Goal: Task Accomplishment & Management: Use online tool/utility

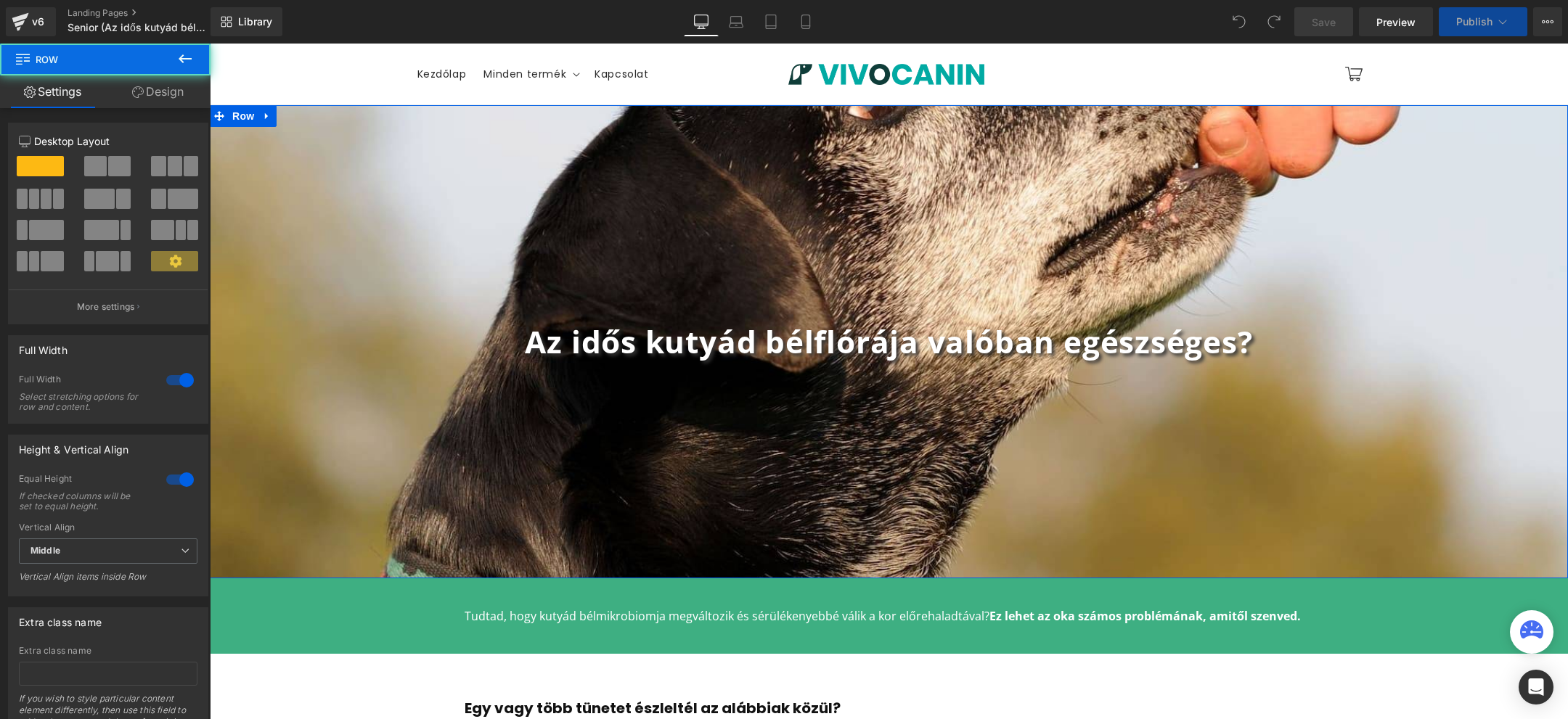
click at [537, 233] on div "Az idős kutyád bélflórája valóban egészséges? Heading Row" at bounding box center [889, 342] width 1358 height 474
click at [228, 111] on span "Row" at bounding box center [243, 116] width 29 height 22
click at [174, 93] on link "Design" at bounding box center [158, 91] width 105 height 33
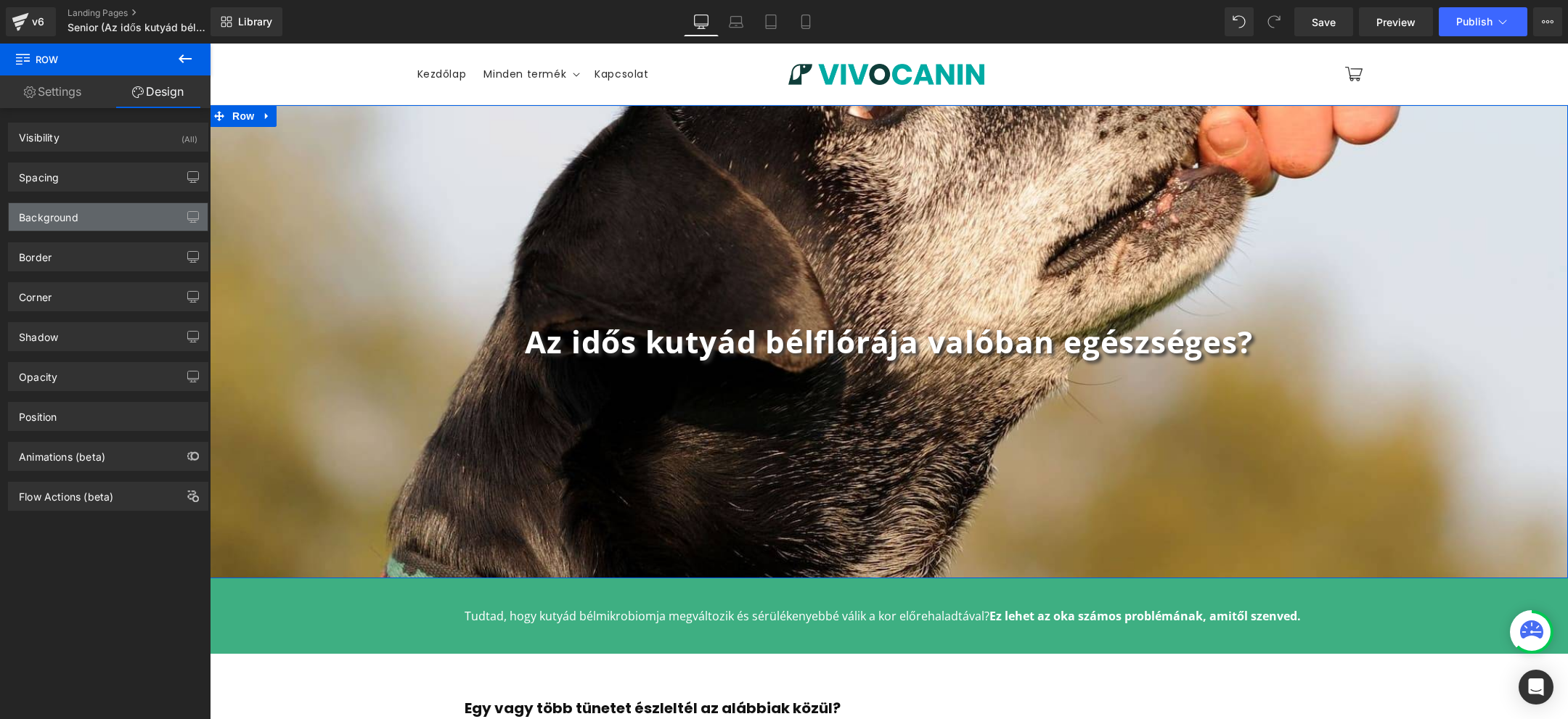
click at [147, 220] on div "Background" at bounding box center [108, 217] width 199 height 27
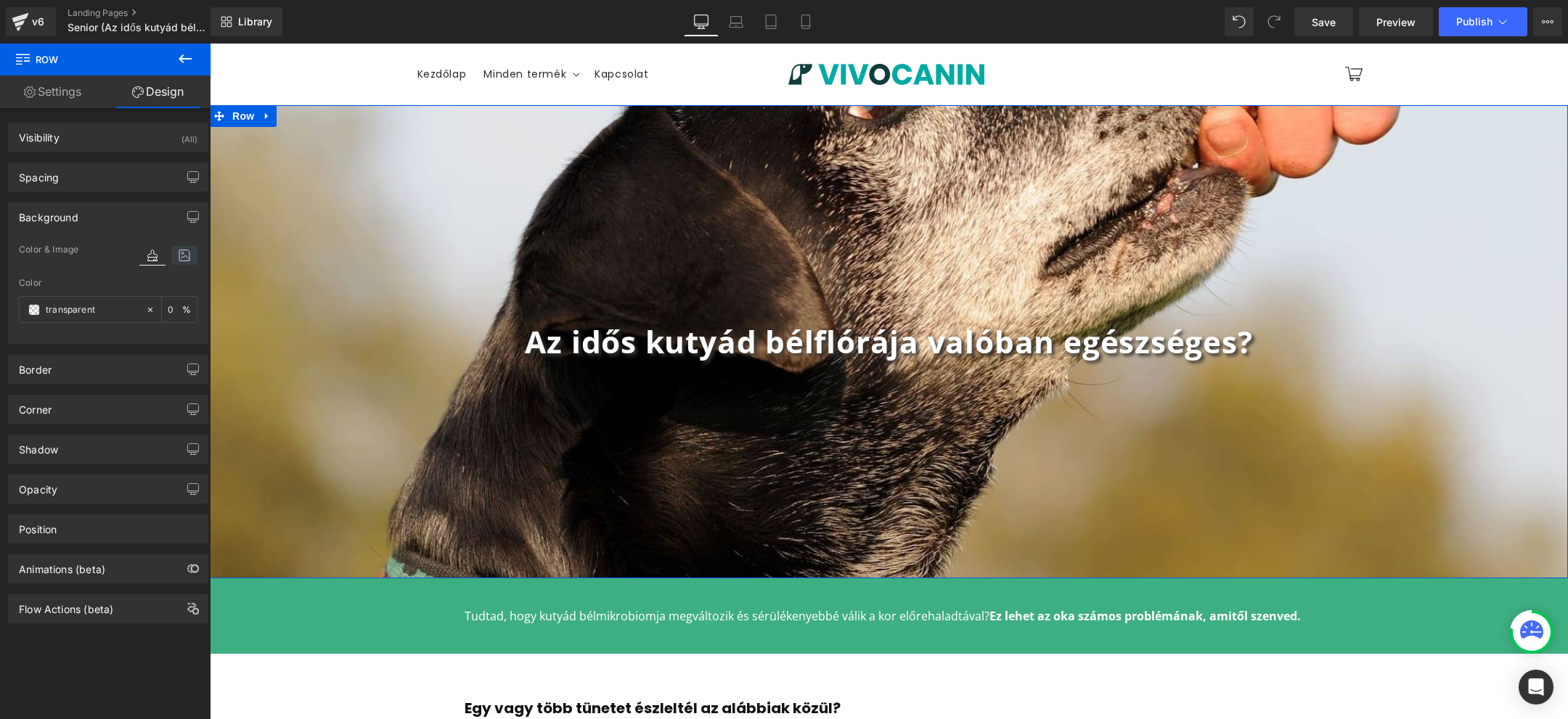
click at [181, 258] on icon at bounding box center [184, 255] width 27 height 19
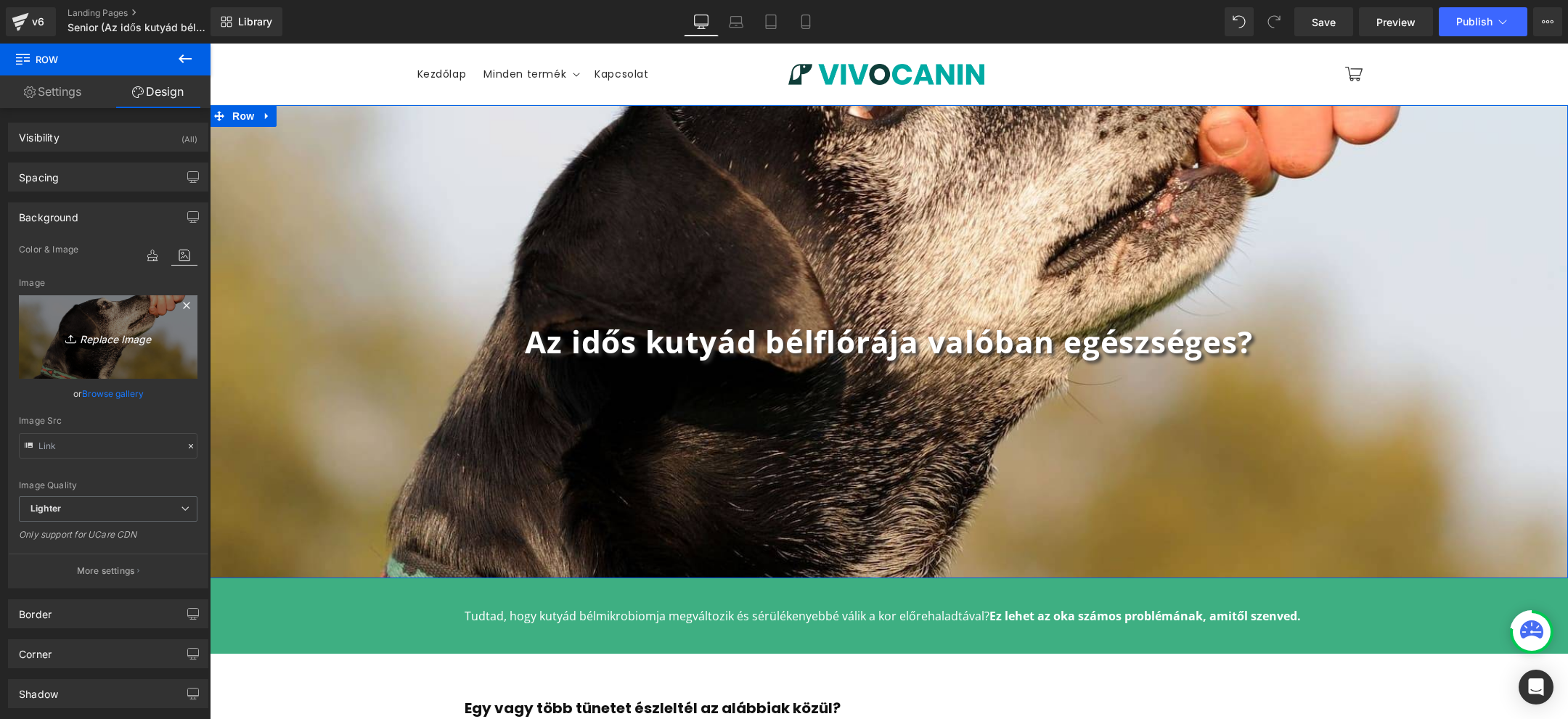
click at [124, 338] on icon "Replace Image" at bounding box center [108, 337] width 116 height 18
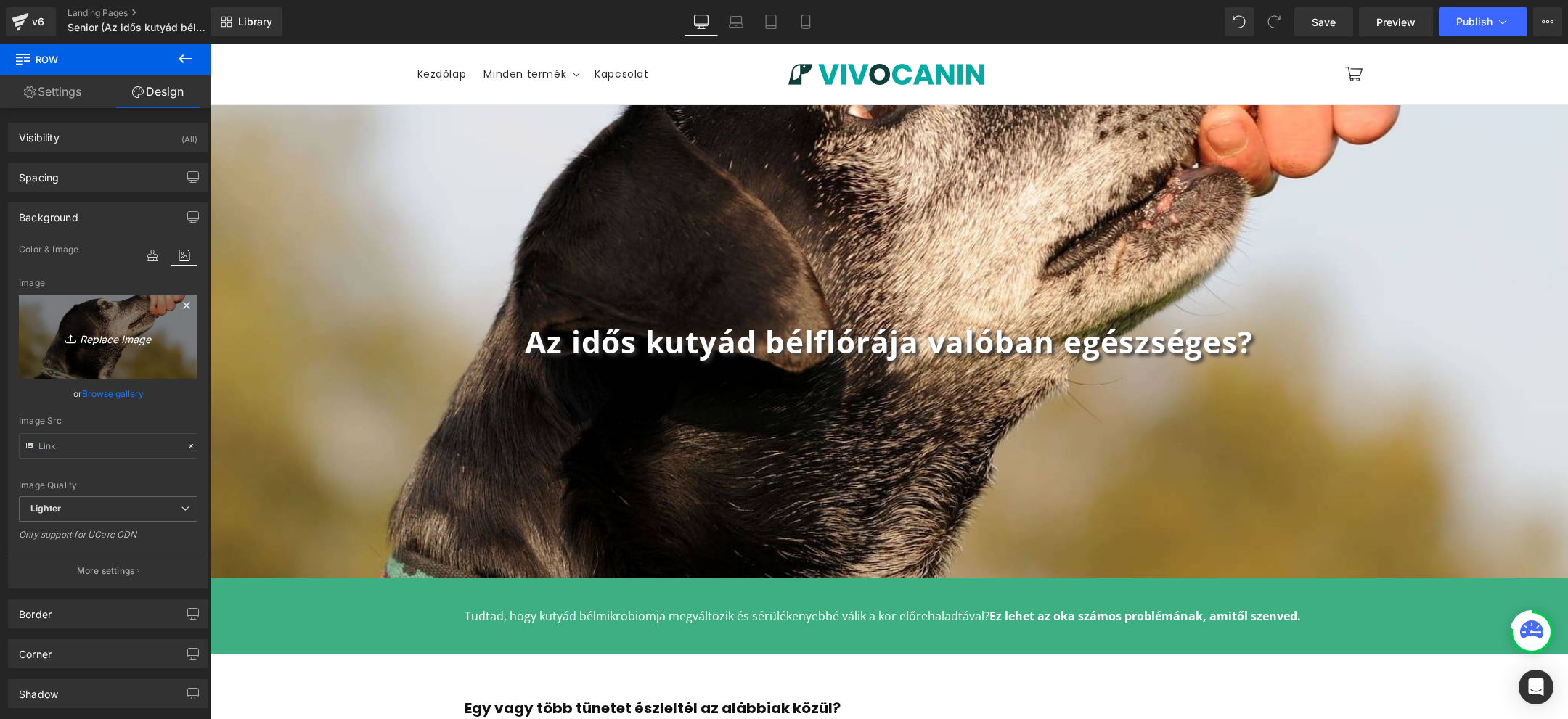
type input "C:\fakepath\1.jpg"
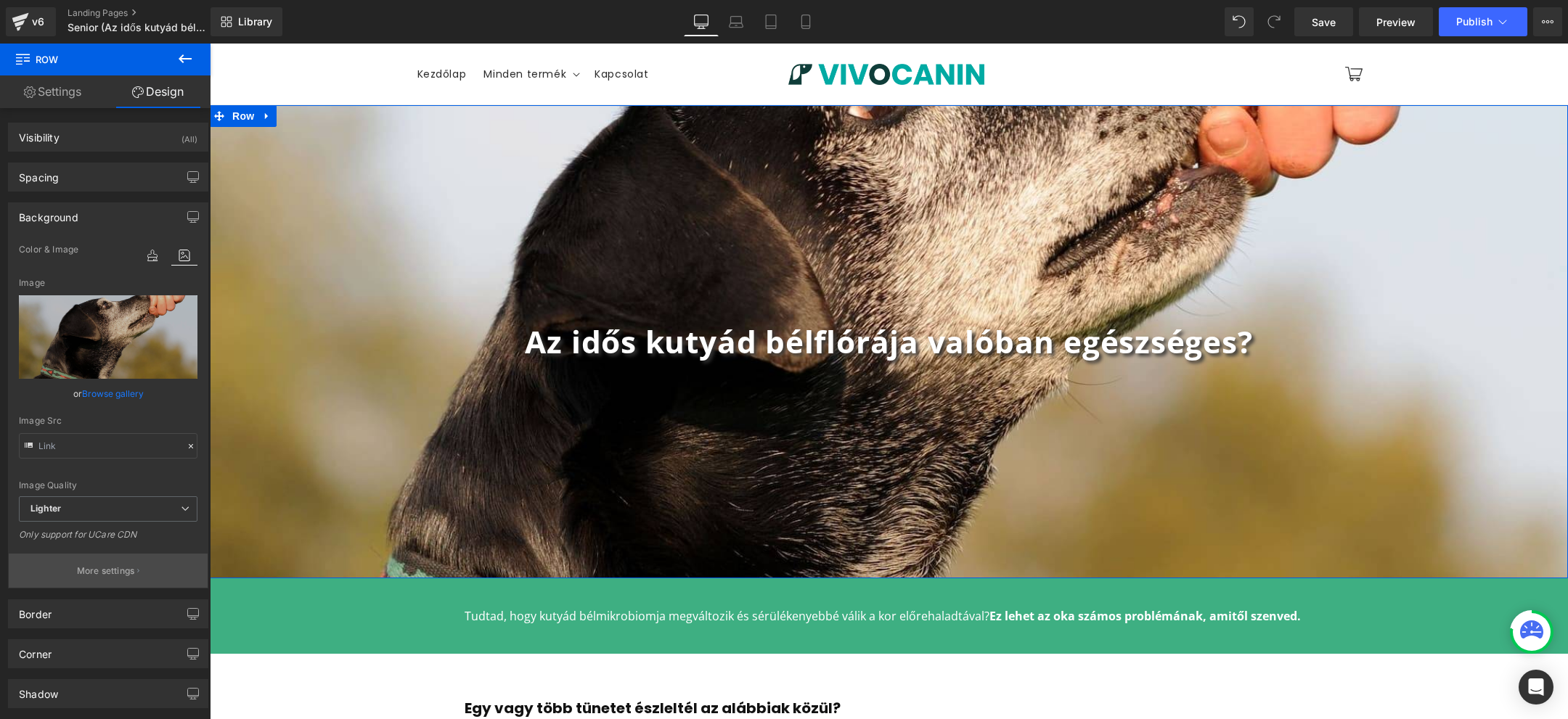
click at [104, 571] on p "More settings" at bounding box center [106, 571] width 58 height 13
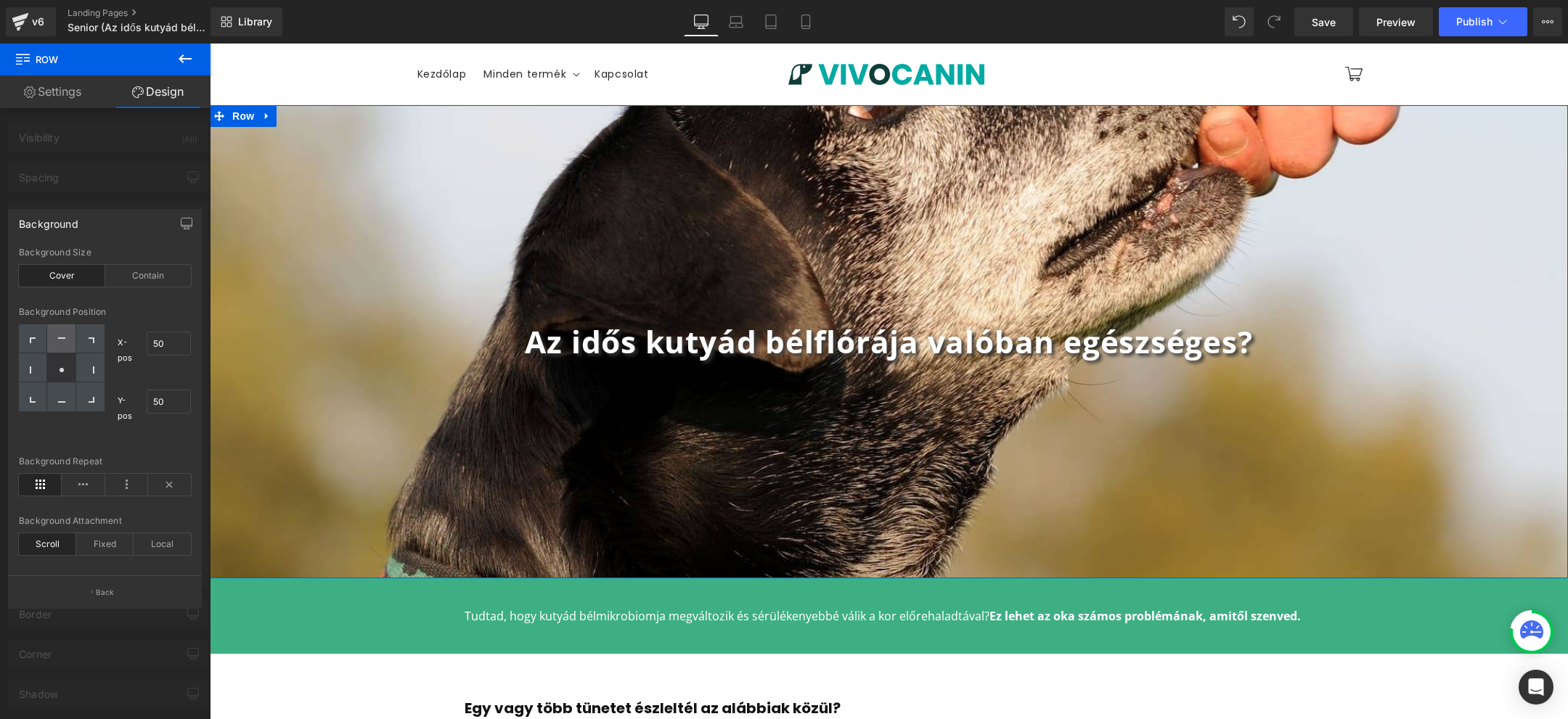
click at [57, 336] on div at bounding box center [61, 338] width 28 height 29
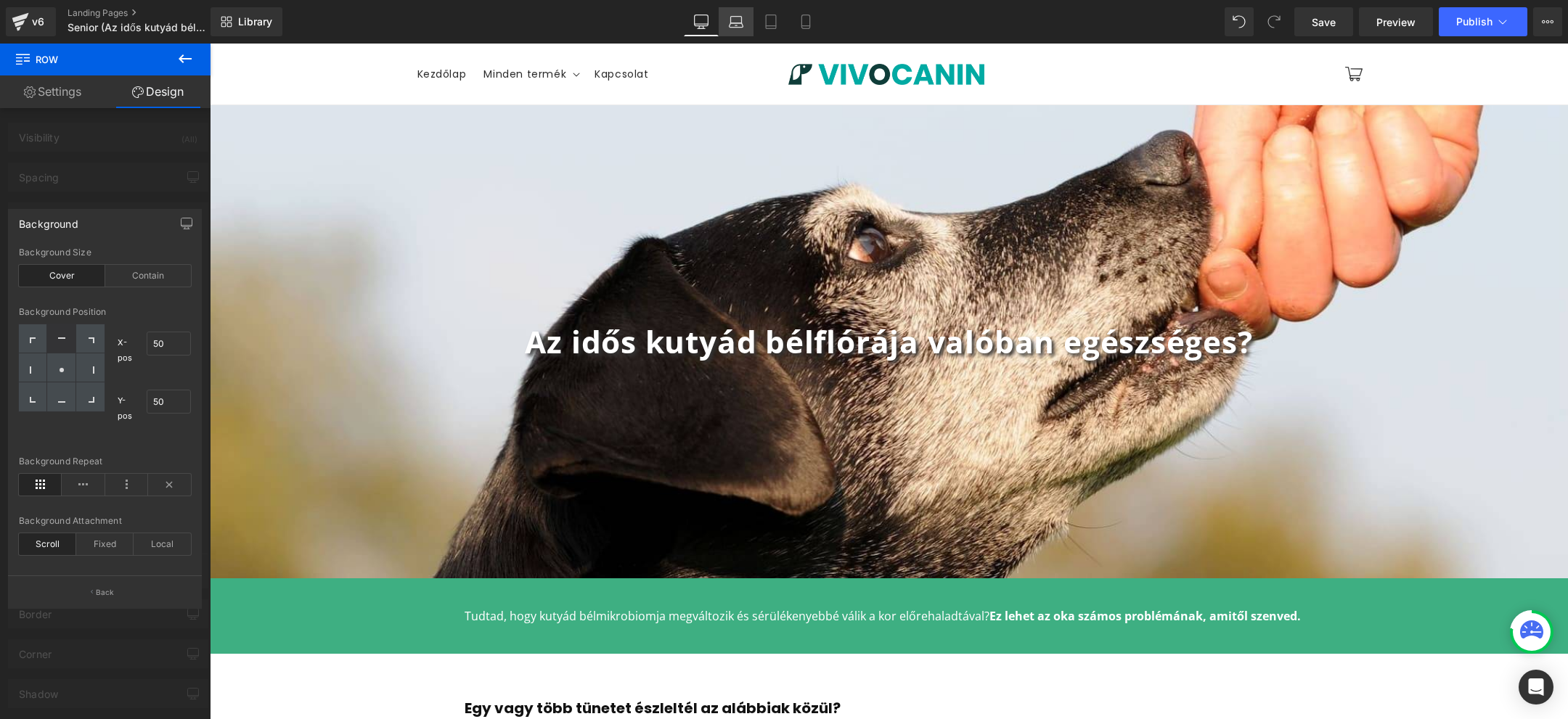
click at [732, 27] on icon at bounding box center [737, 25] width 14 height 4
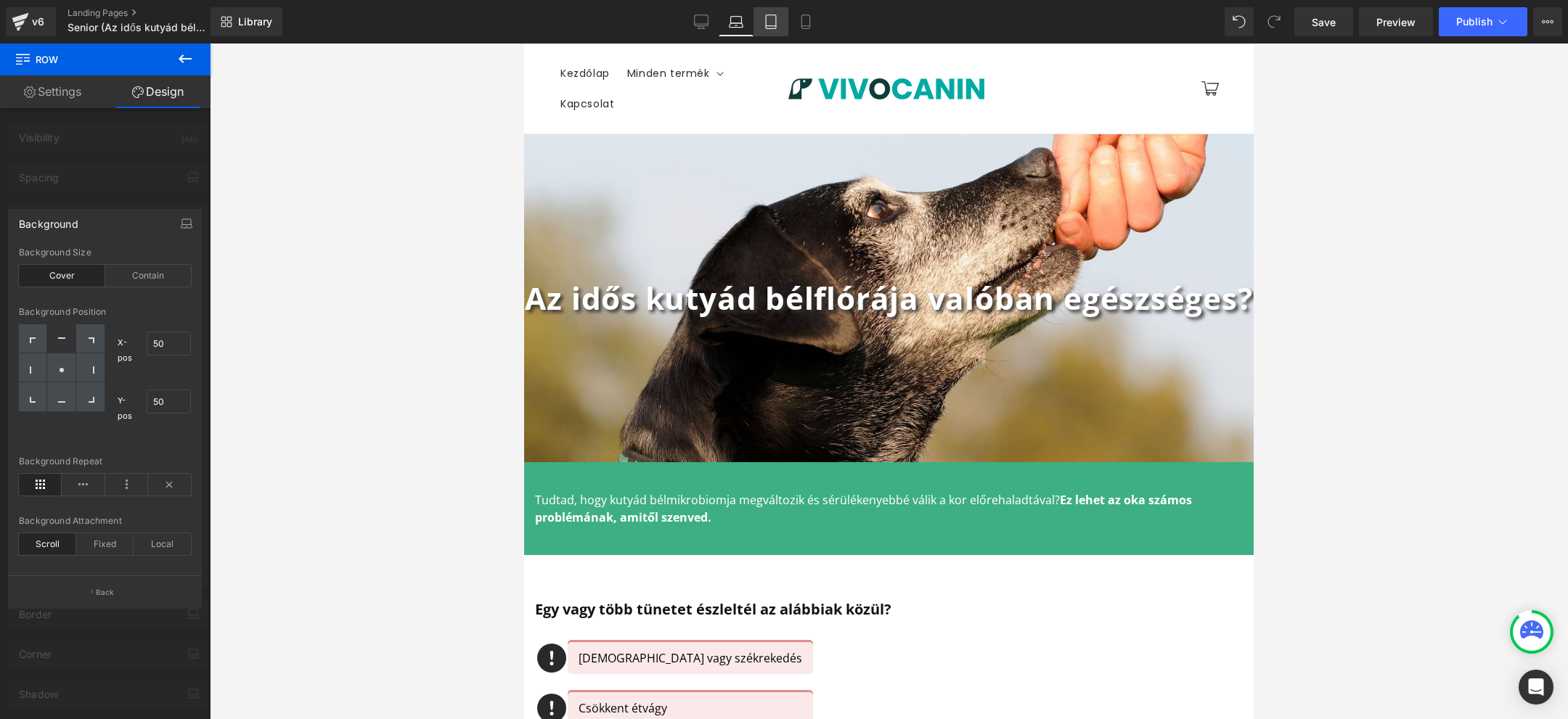
click at [770, 27] on icon at bounding box center [771, 21] width 14 height 14
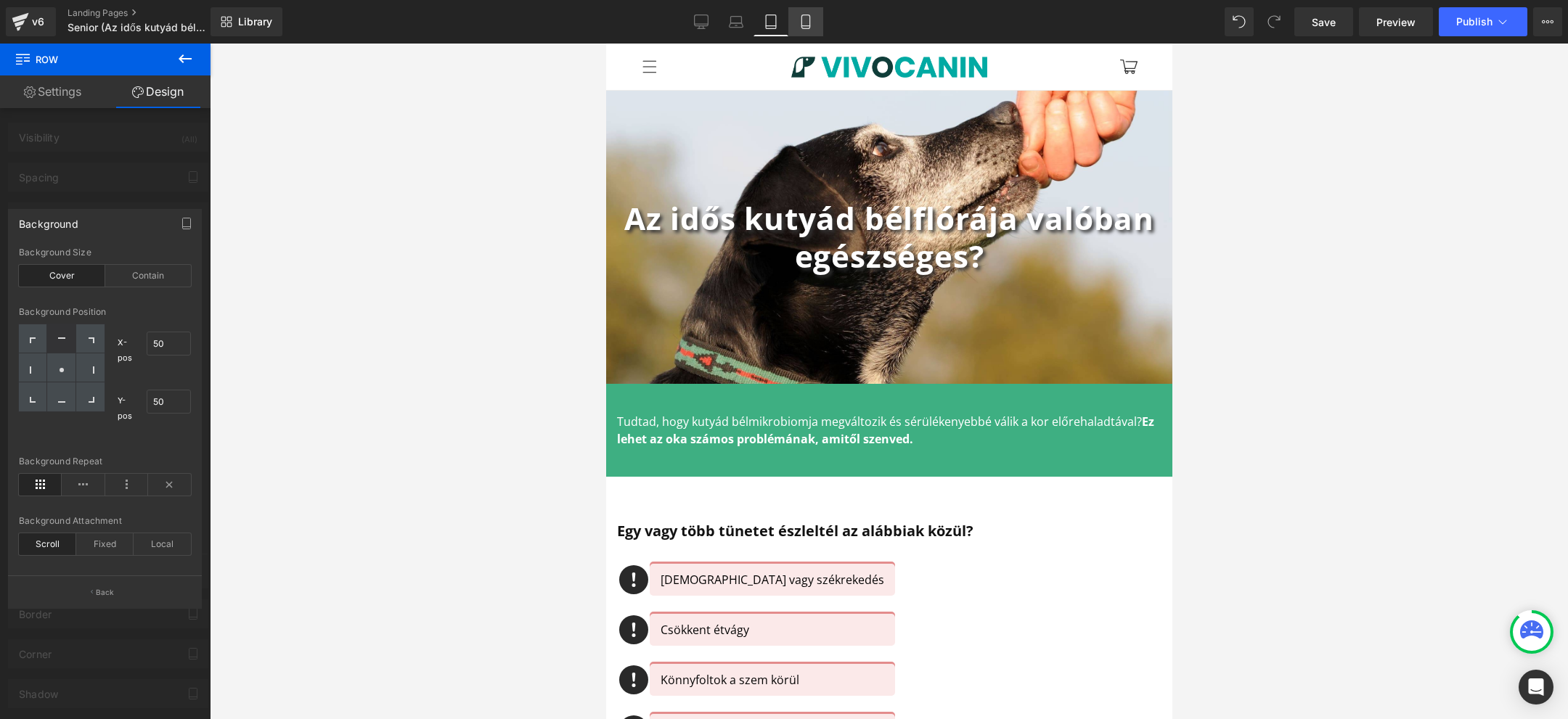
click at [799, 27] on icon at bounding box center [806, 21] width 14 height 14
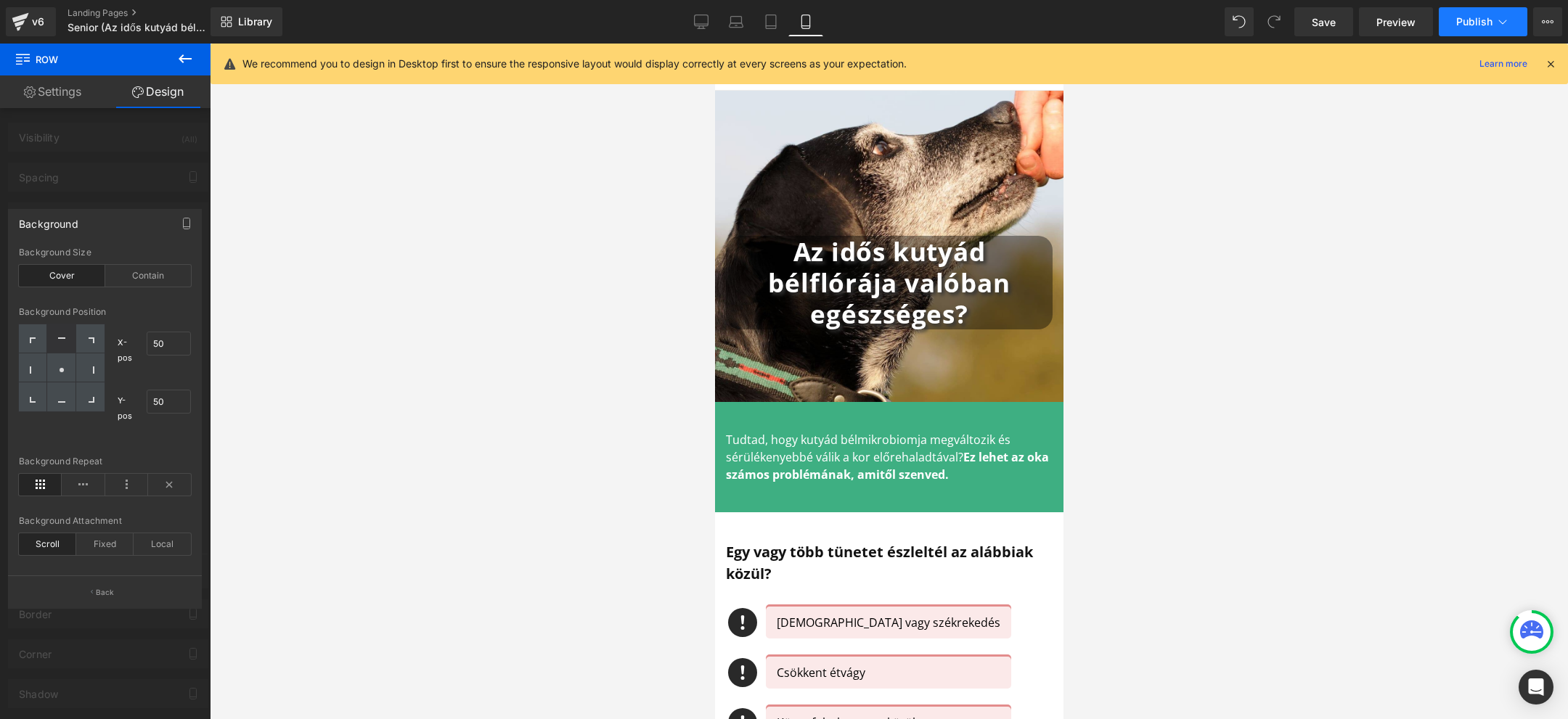
click at [1479, 20] on span "Publish" at bounding box center [1474, 21] width 36 height 12
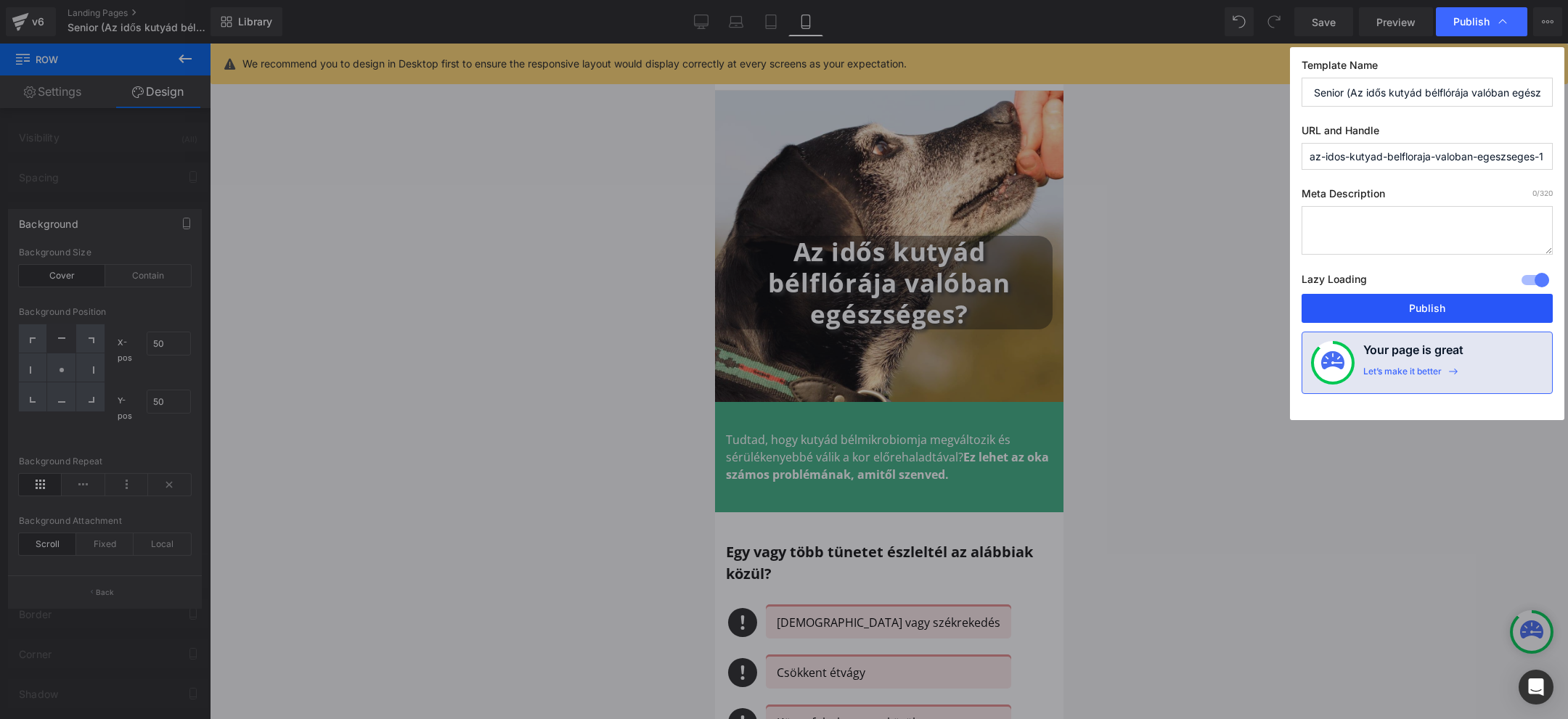
click at [1437, 313] on button "Publish" at bounding box center [1427, 308] width 251 height 29
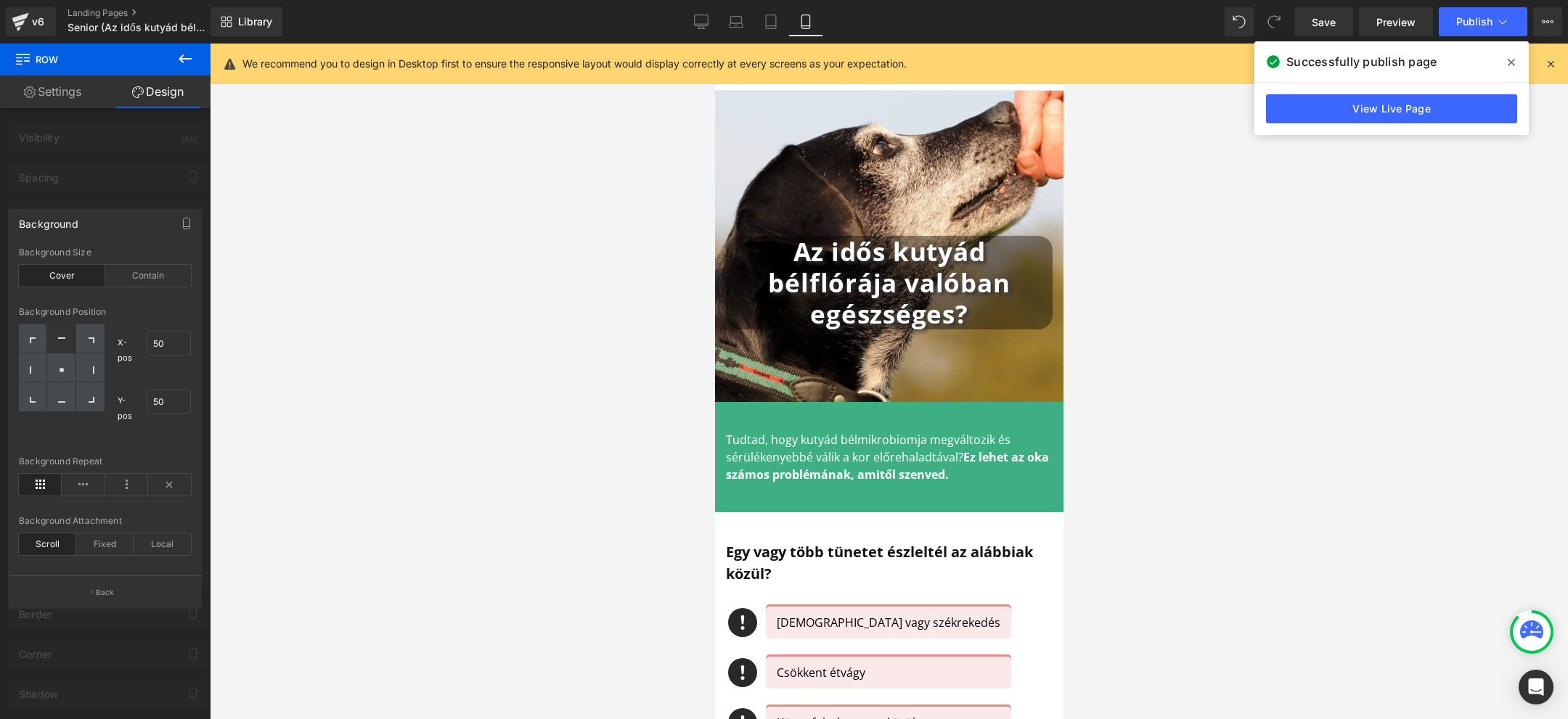
click at [821, 163] on div at bounding box center [889, 382] width 349 height 676
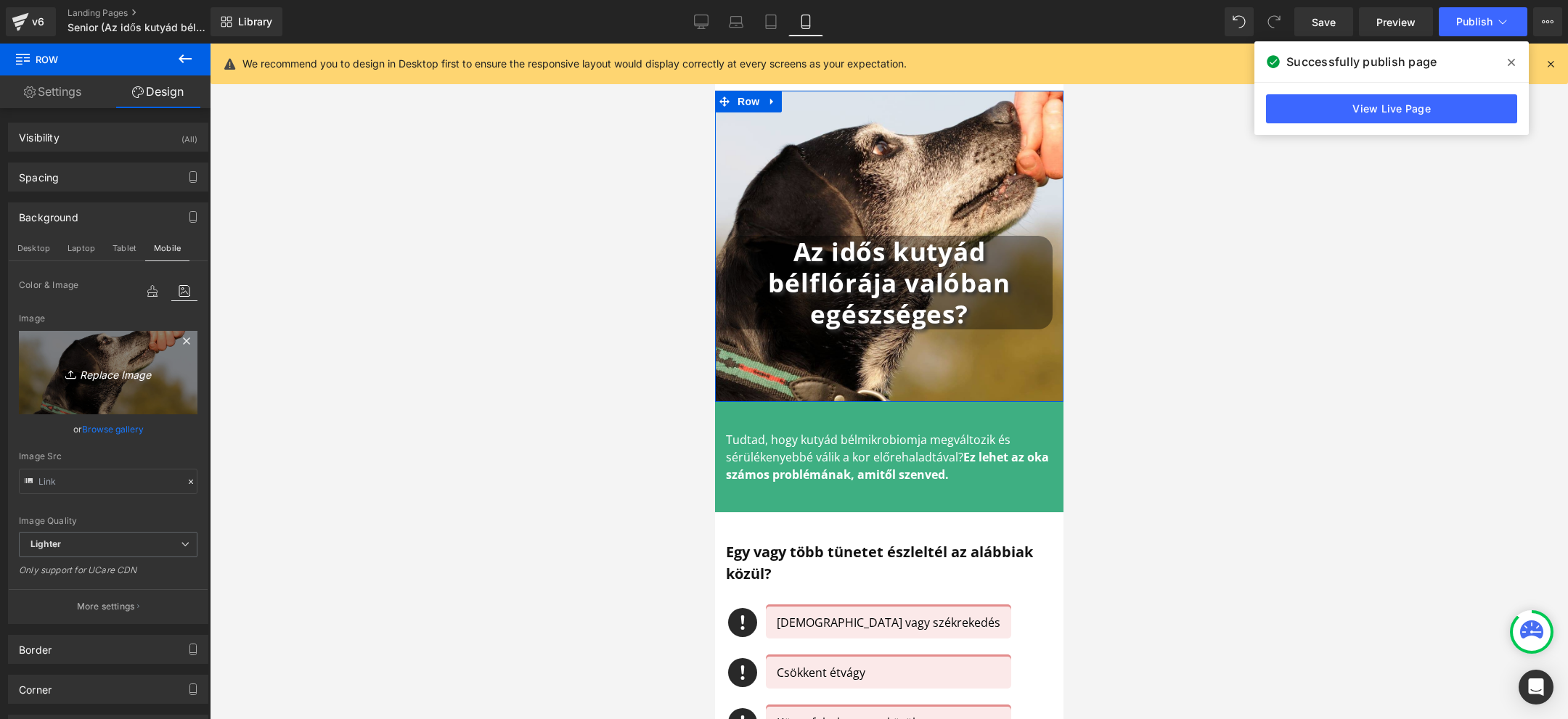
click at [106, 374] on icon "Replace Image" at bounding box center [108, 373] width 116 height 18
click at [99, 429] on link "Browse gallery" at bounding box center [113, 429] width 62 height 26
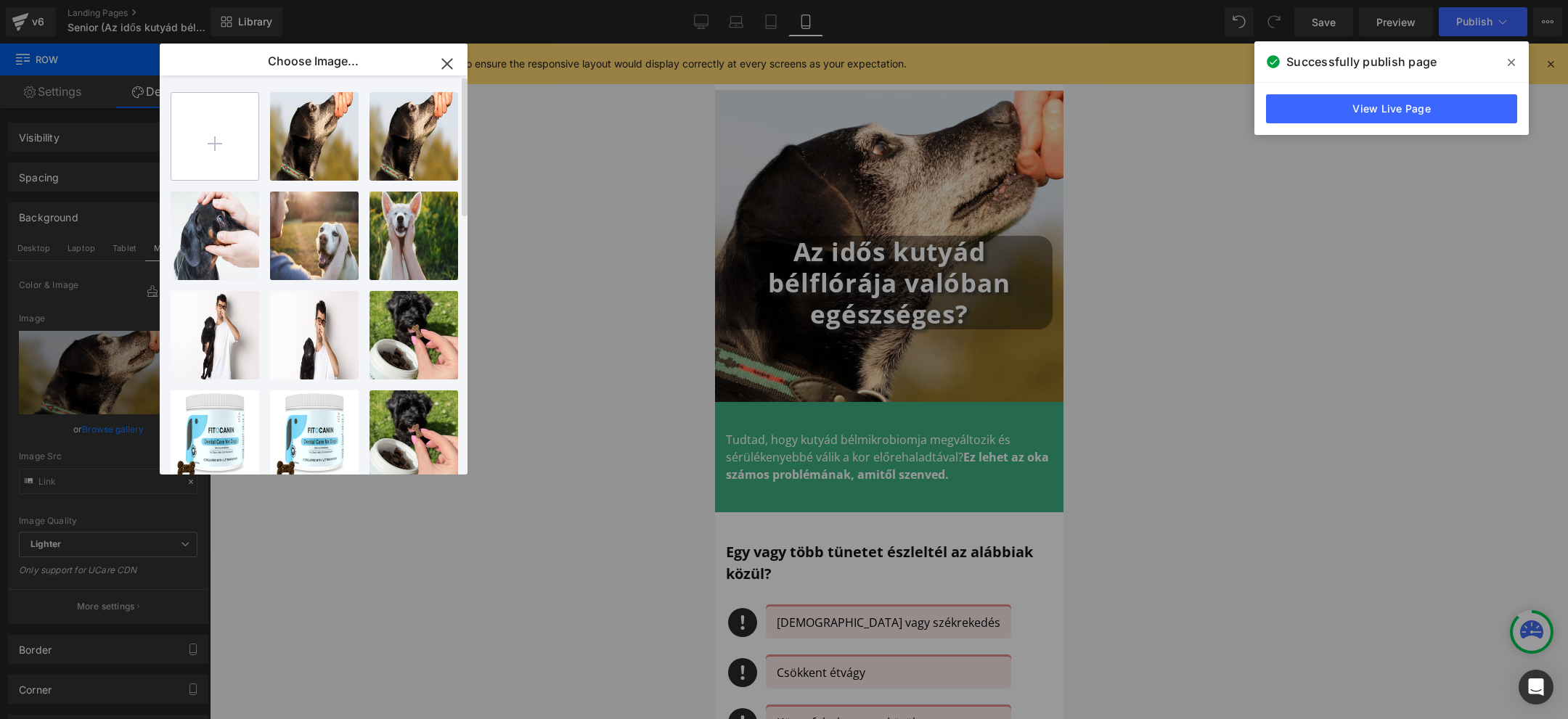
click at [212, 119] on input "file" at bounding box center [214, 136] width 87 height 87
type input "C:\fakepath\2.jpg"
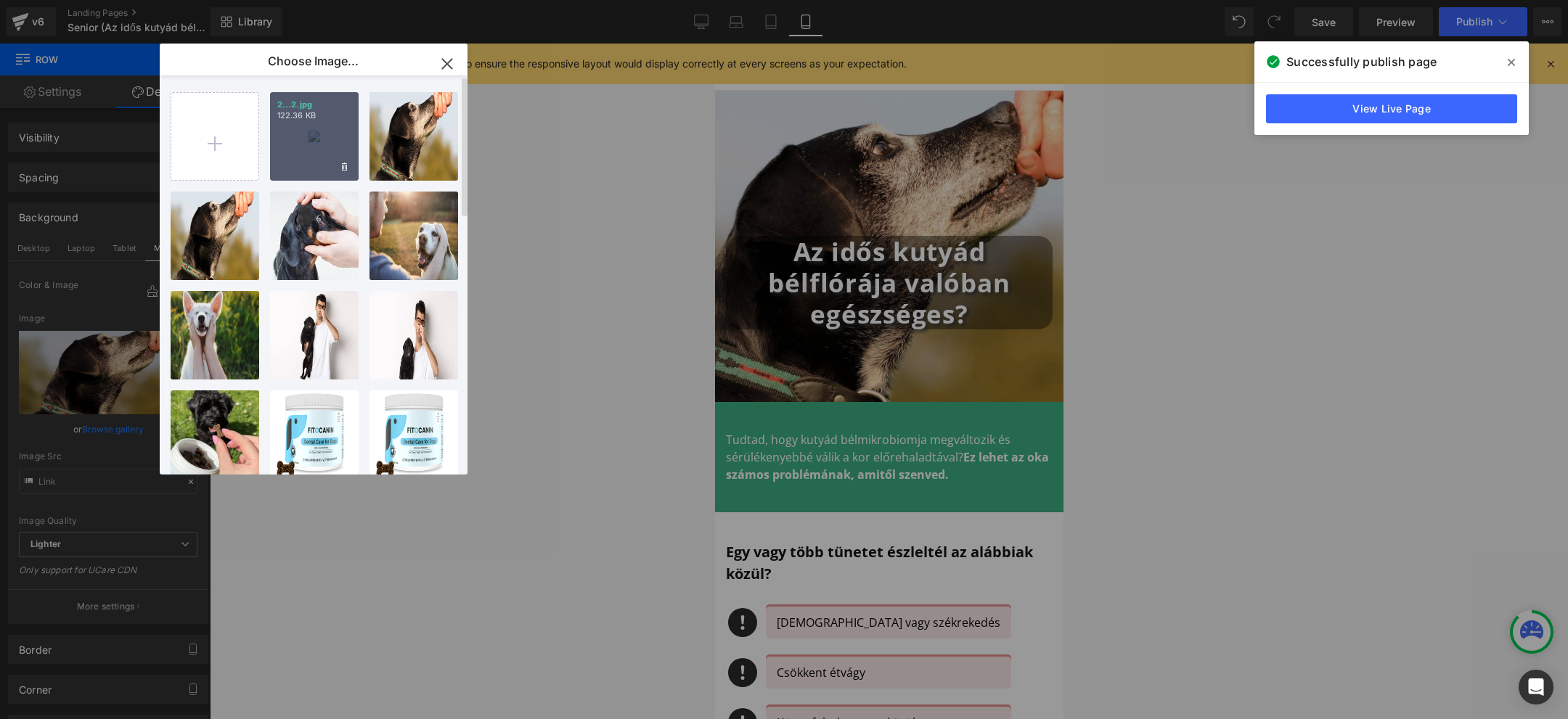
click at [314, 104] on p "2...2.jpg" at bounding box center [314, 104] width 74 height 11
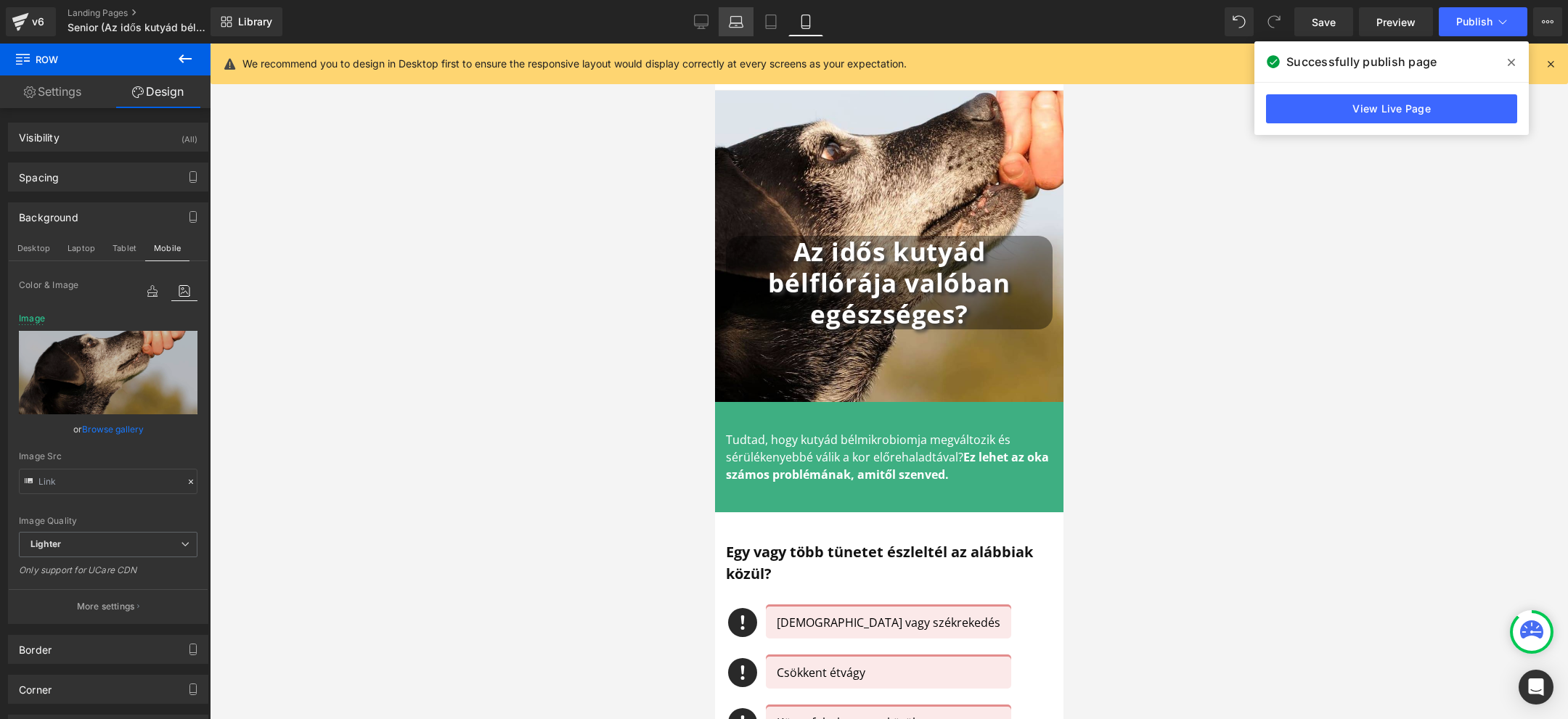
click at [719, 14] on link "Laptop" at bounding box center [736, 21] width 35 height 29
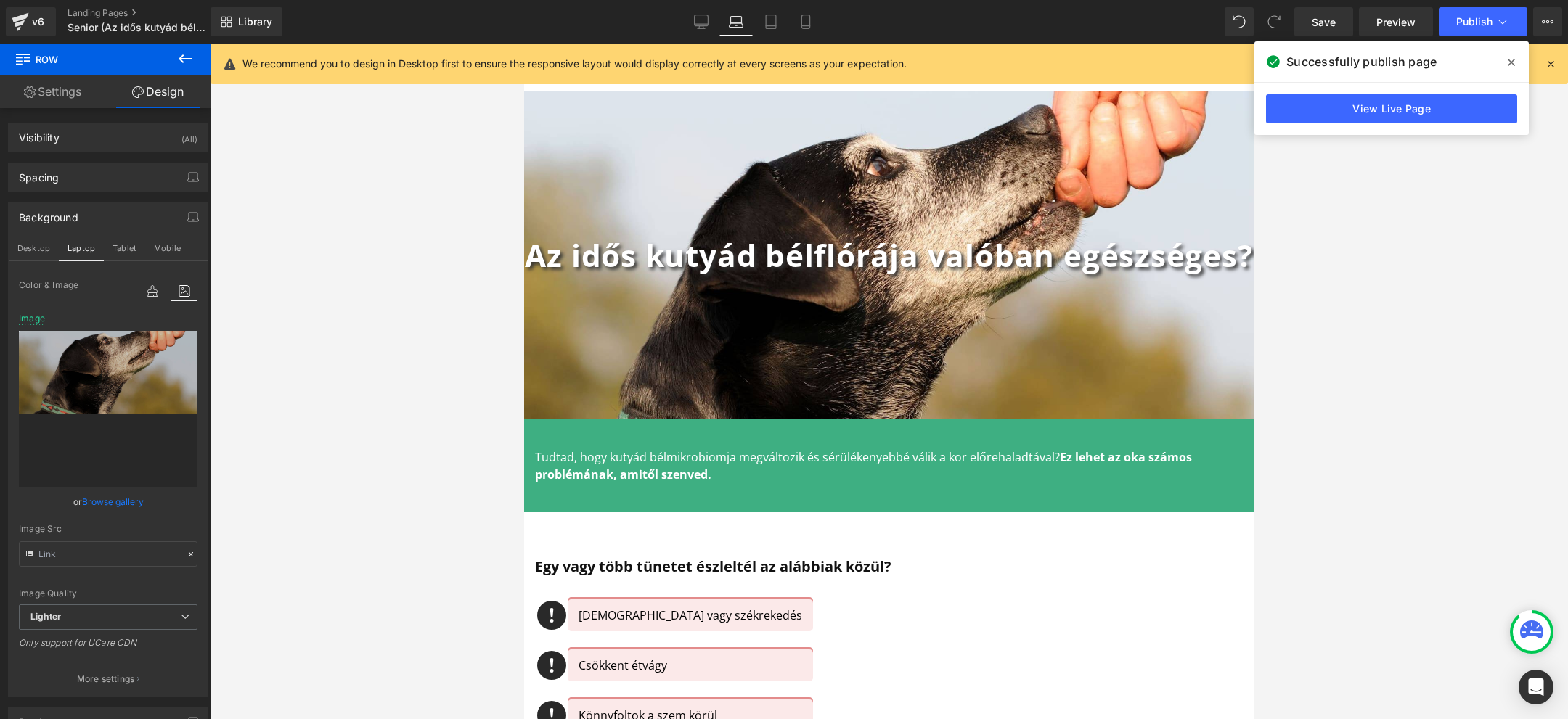
scroll to position [43, 0]
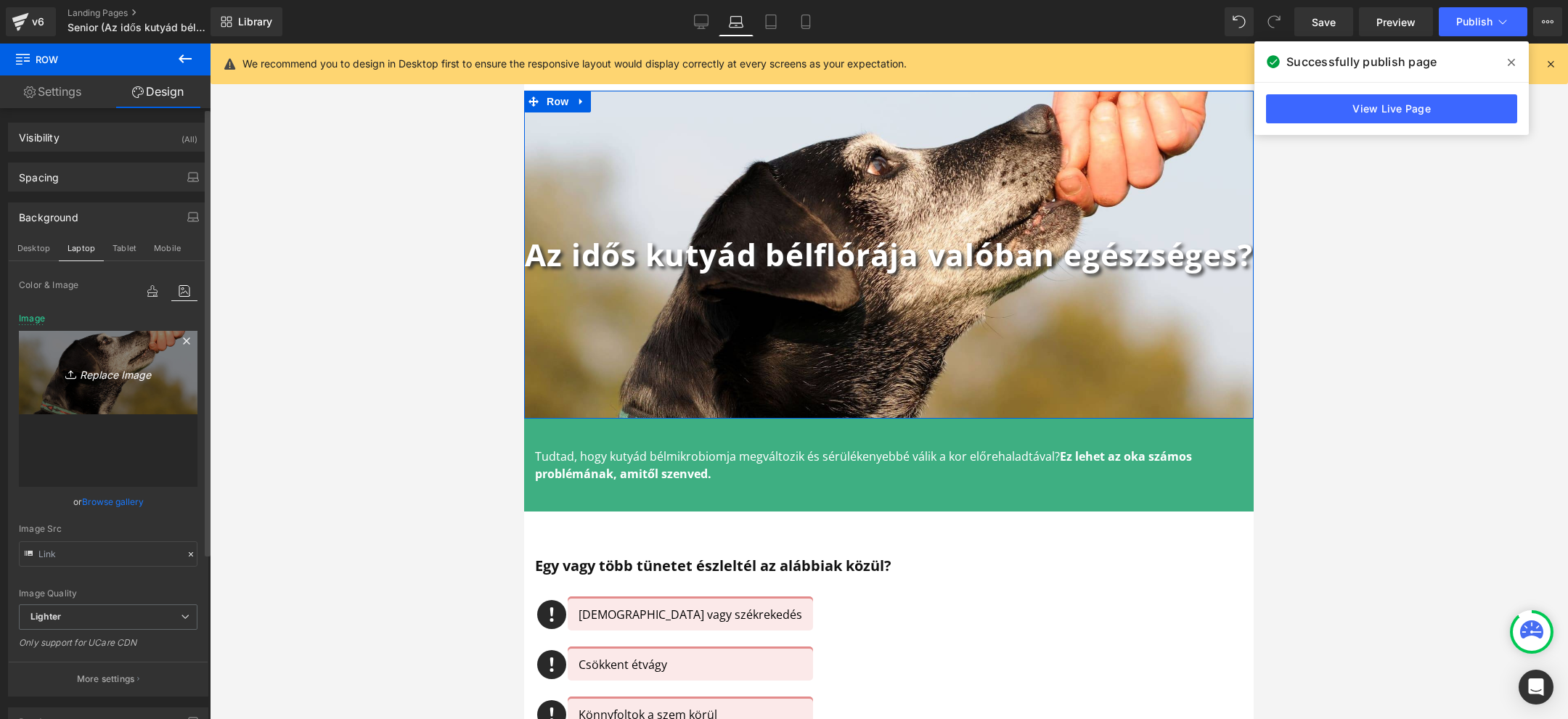
click at [127, 380] on icon "Replace Image" at bounding box center [108, 373] width 116 height 18
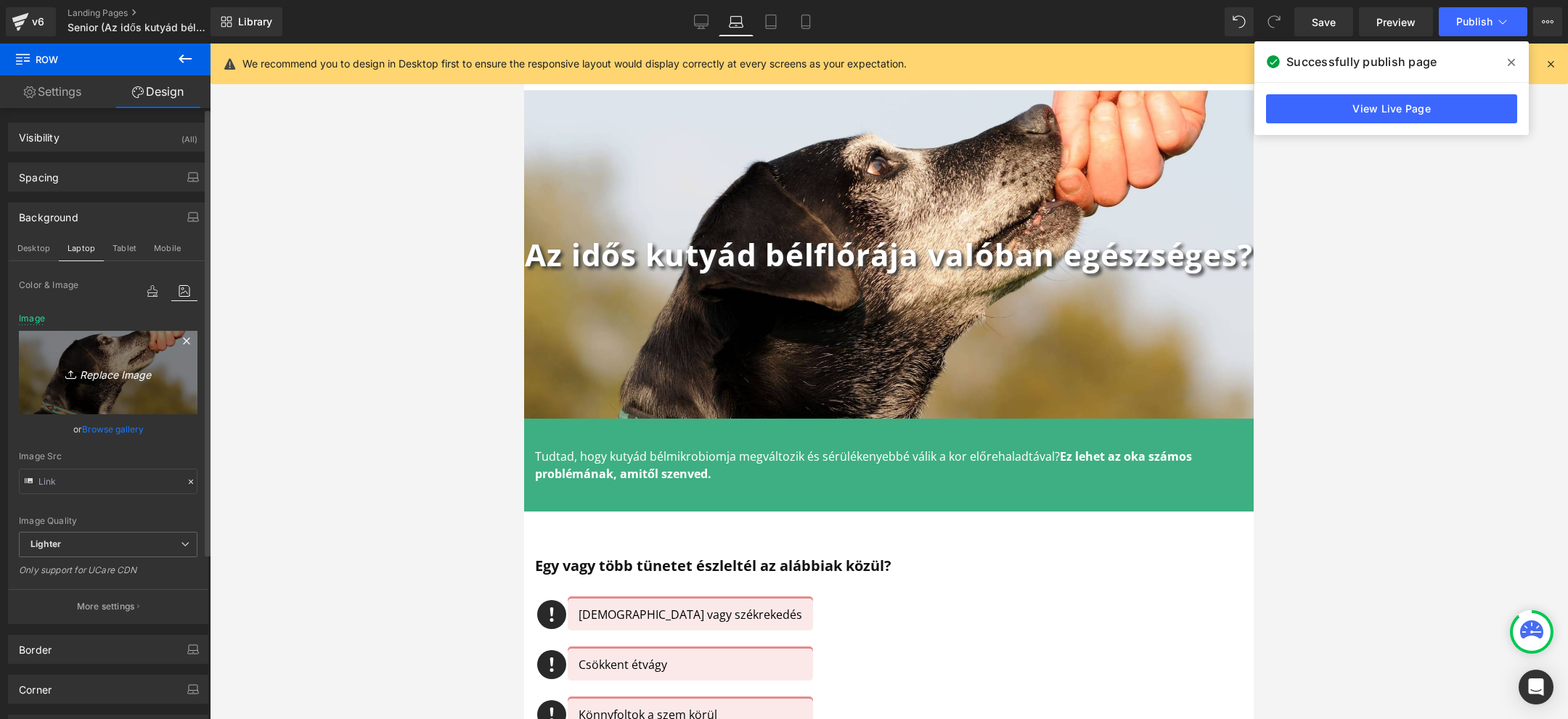
type input "C:\fakepath\2.jpg"
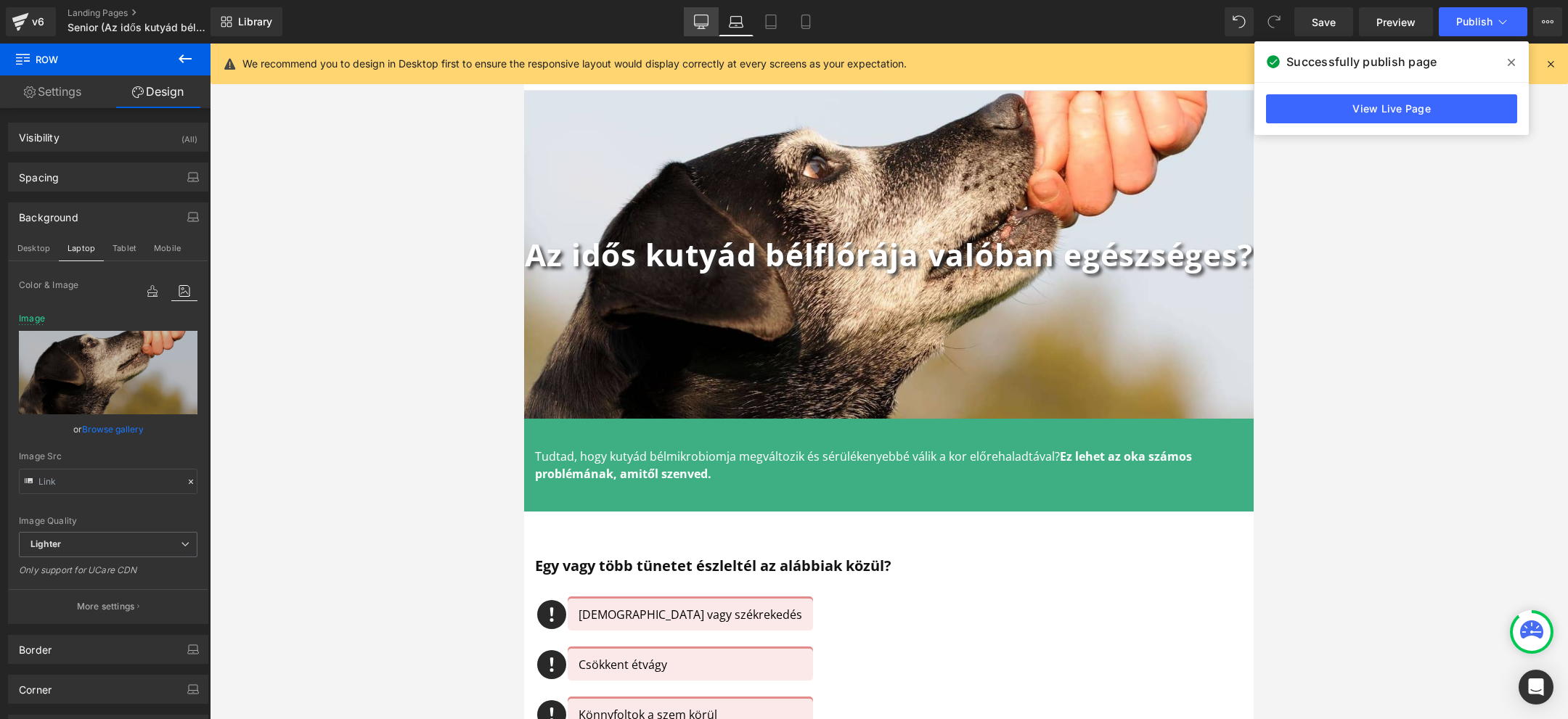
click at [703, 19] on icon at bounding box center [701, 21] width 14 height 14
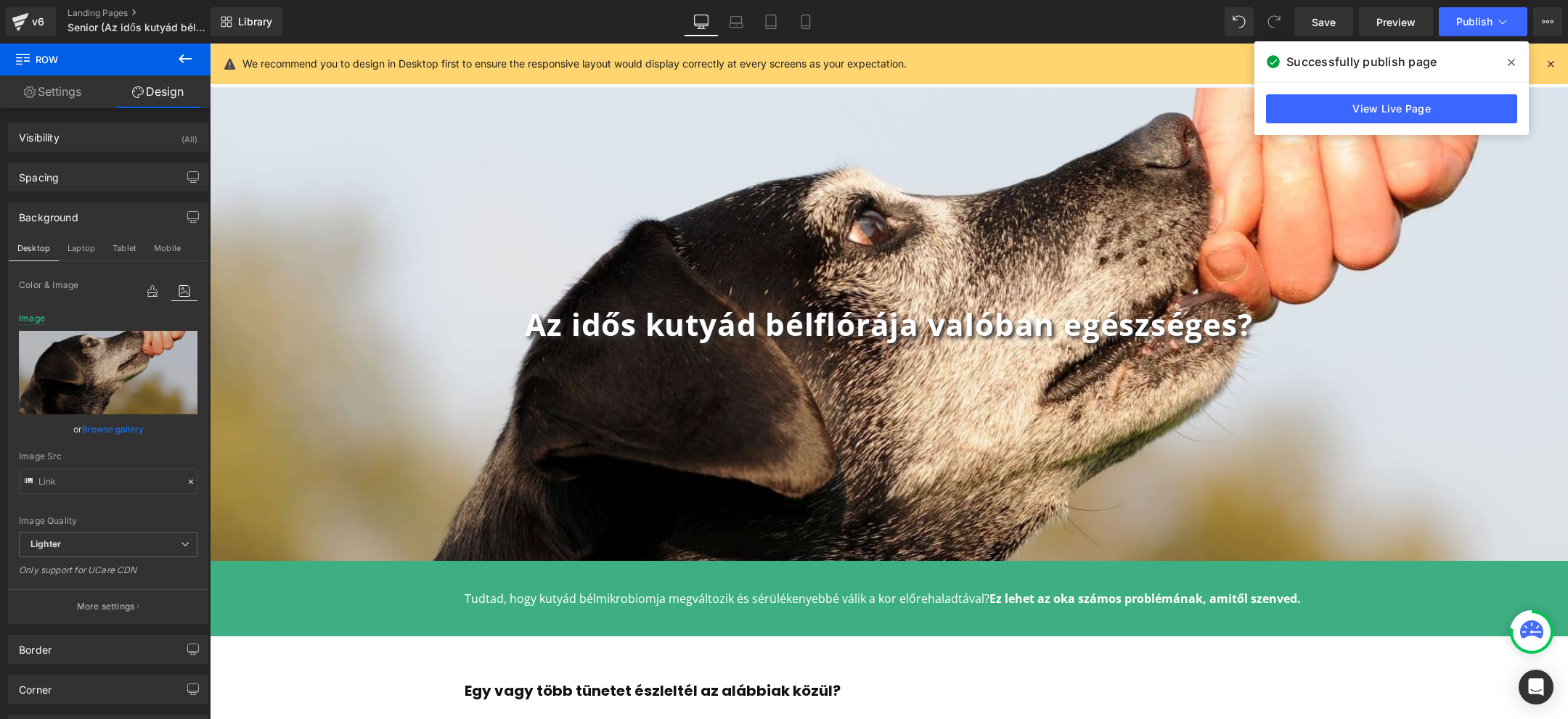
scroll to position [14, 0]
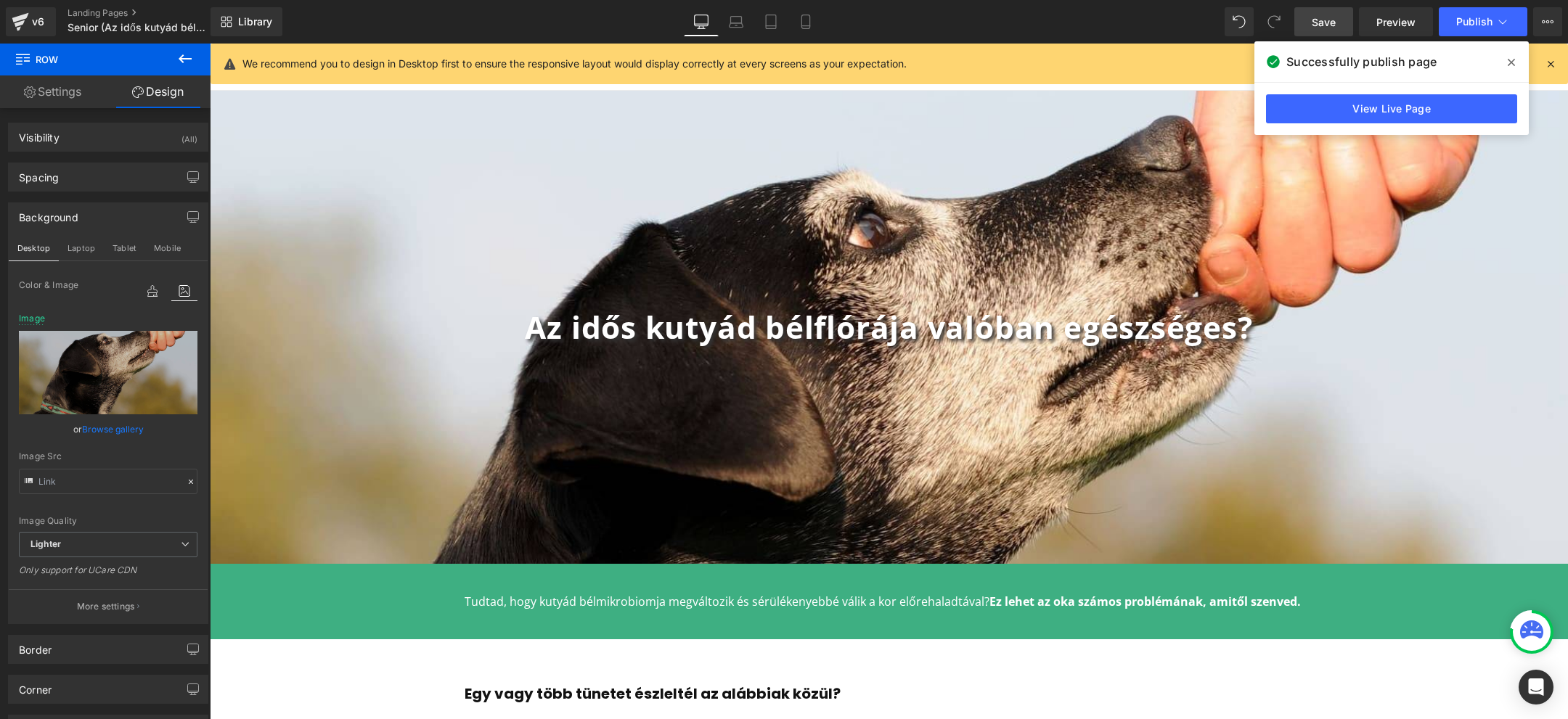
click at [1326, 30] on link "Save" at bounding box center [1324, 21] width 58 height 29
click at [1467, 21] on span "Publish" at bounding box center [1474, 21] width 36 height 12
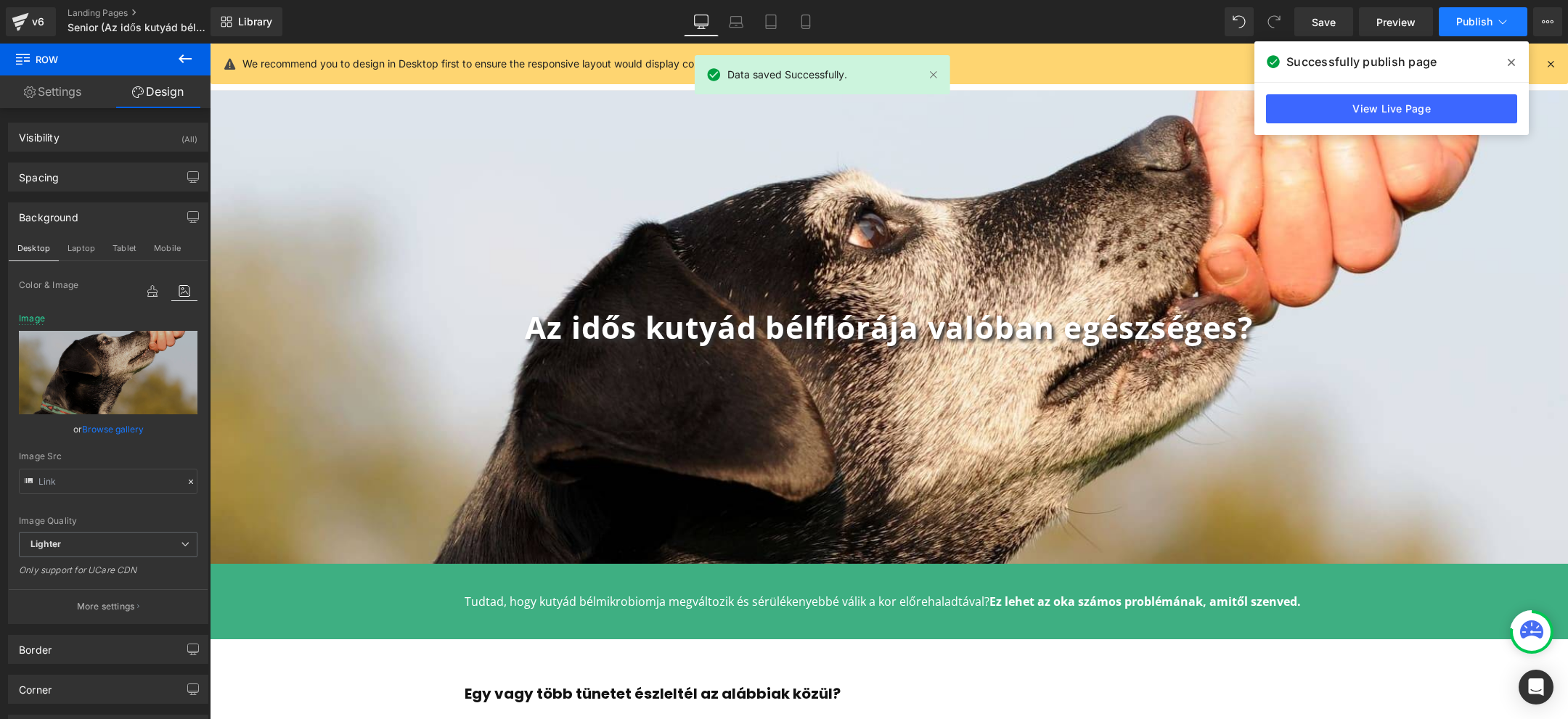
click at [1467, 21] on span "Publish" at bounding box center [1474, 21] width 36 height 12
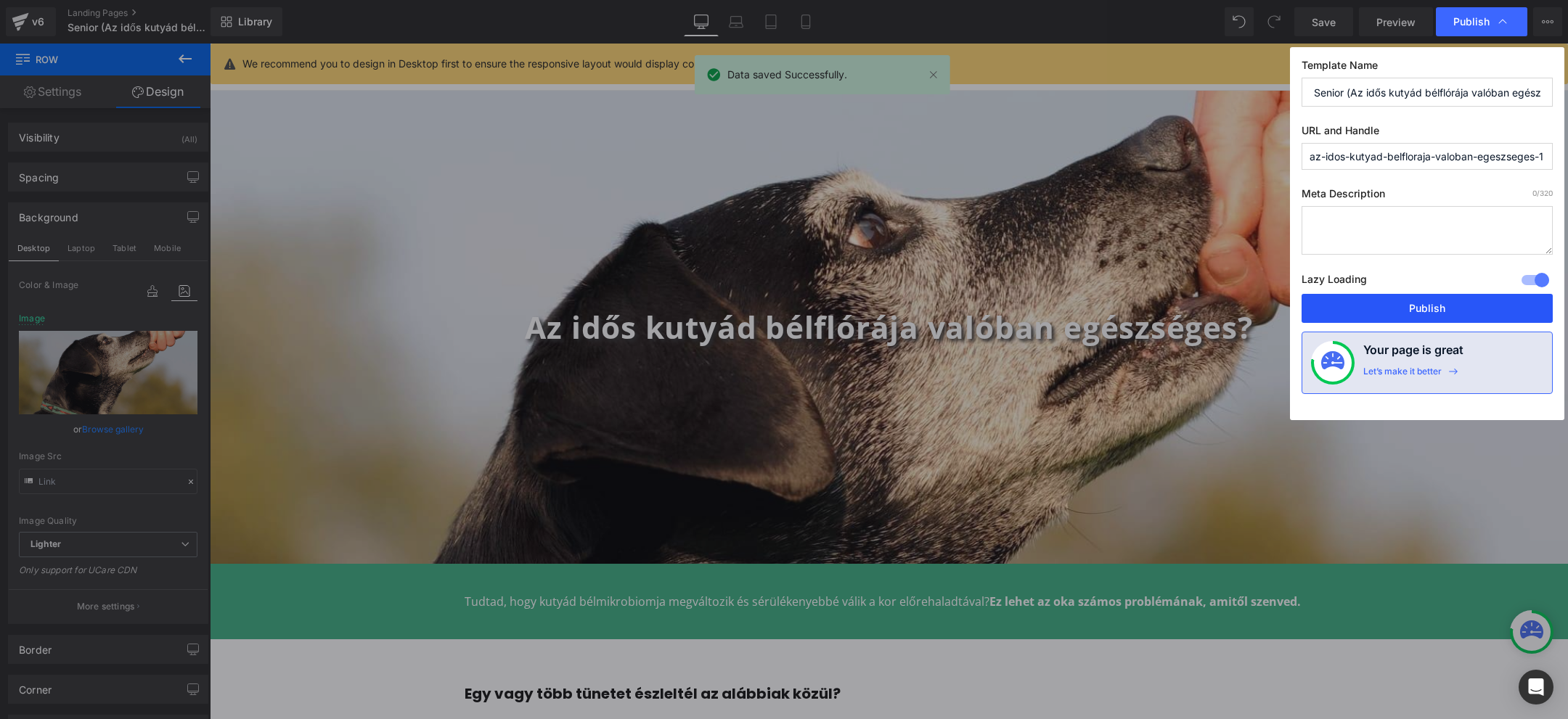
click at [1441, 307] on button "Publish" at bounding box center [1427, 308] width 251 height 29
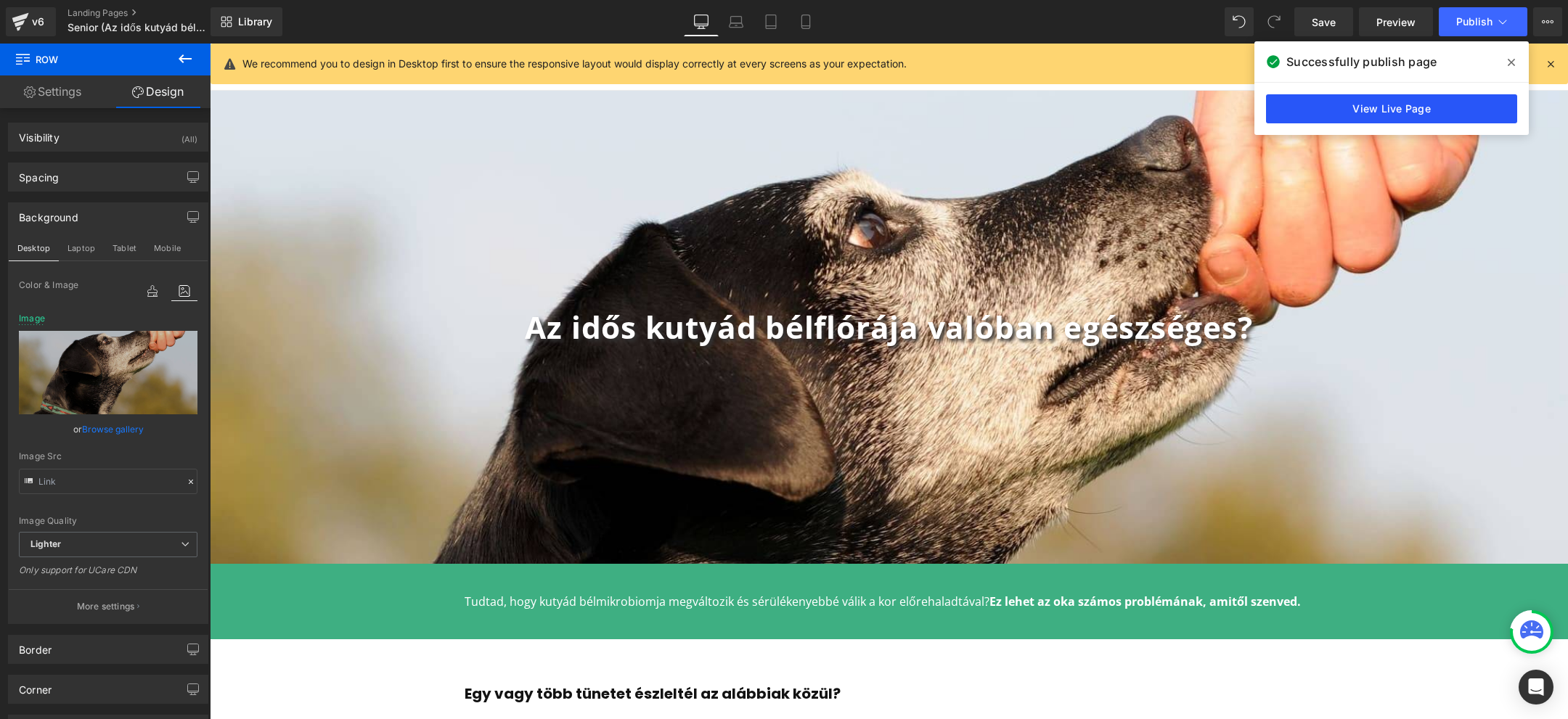
click at [1400, 107] on link "View Live Page" at bounding box center [1392, 109] width 251 height 29
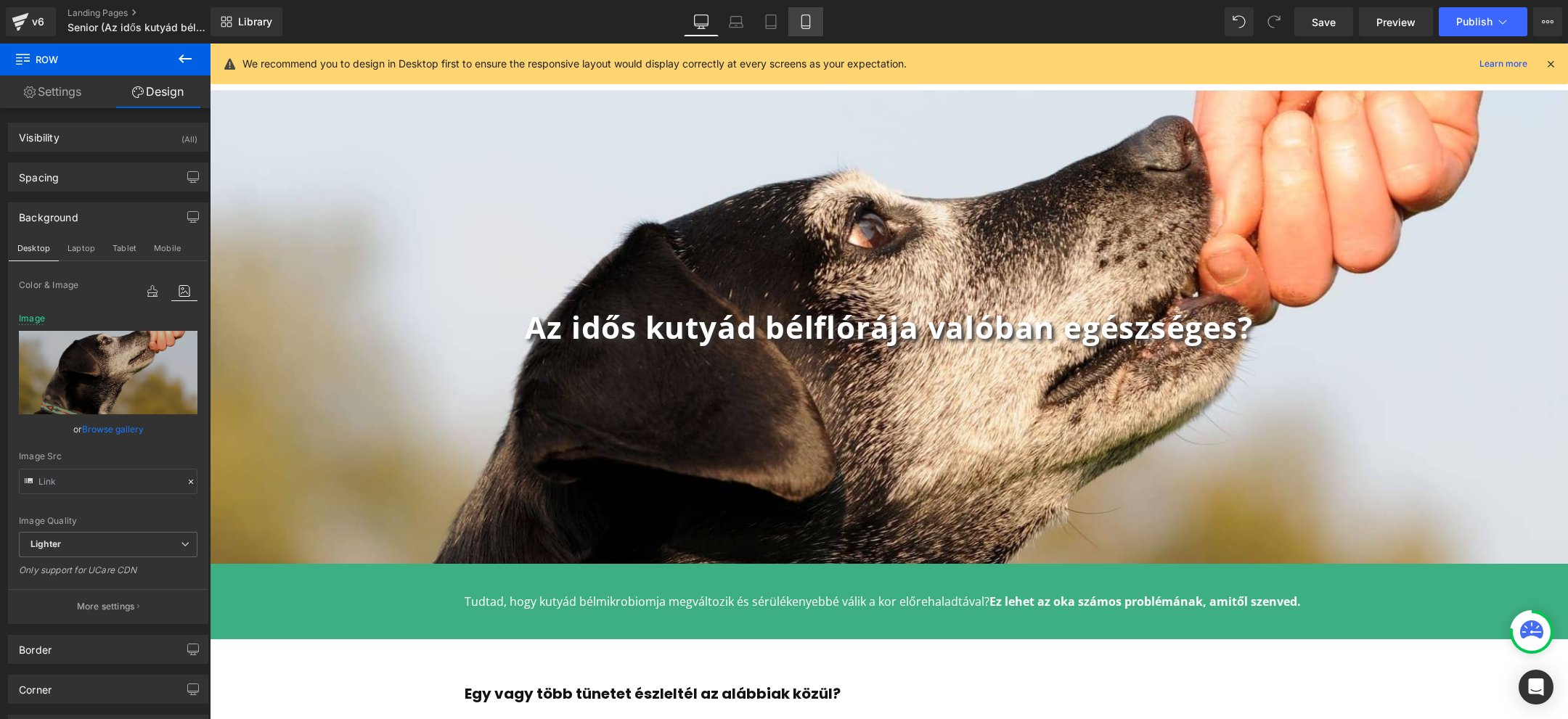
click at [806, 22] on icon at bounding box center [806, 21] width 14 height 14
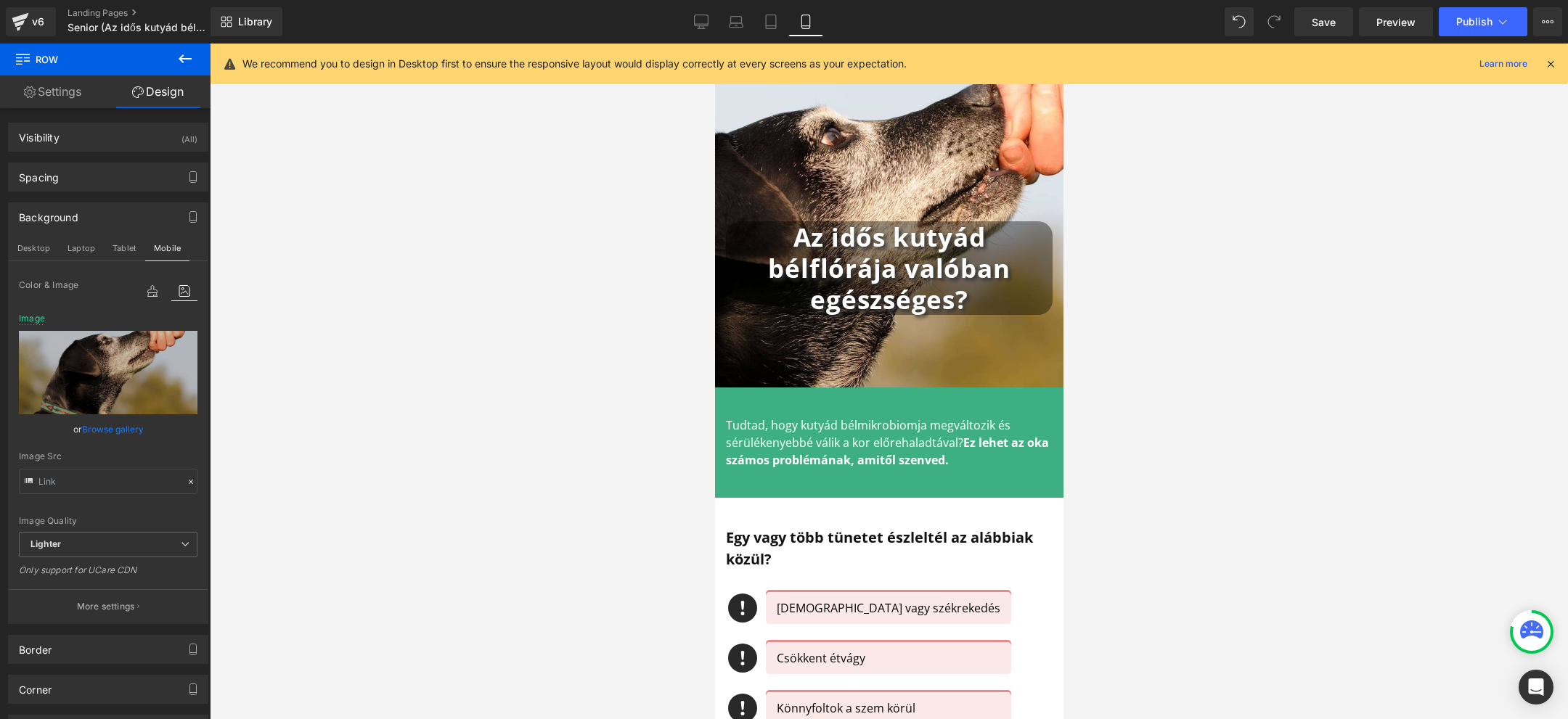
scroll to position [0, 0]
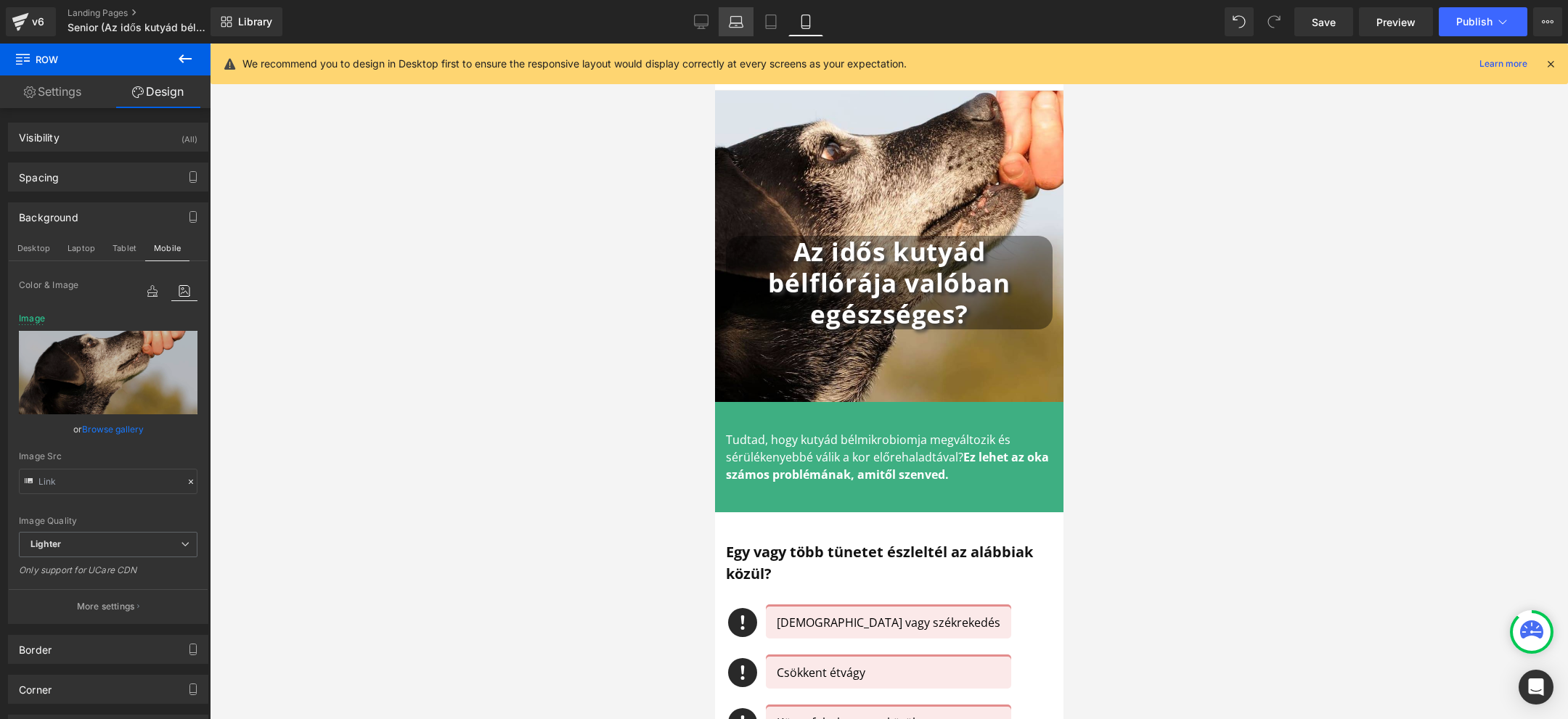
click at [738, 19] on icon at bounding box center [736, 21] width 14 height 14
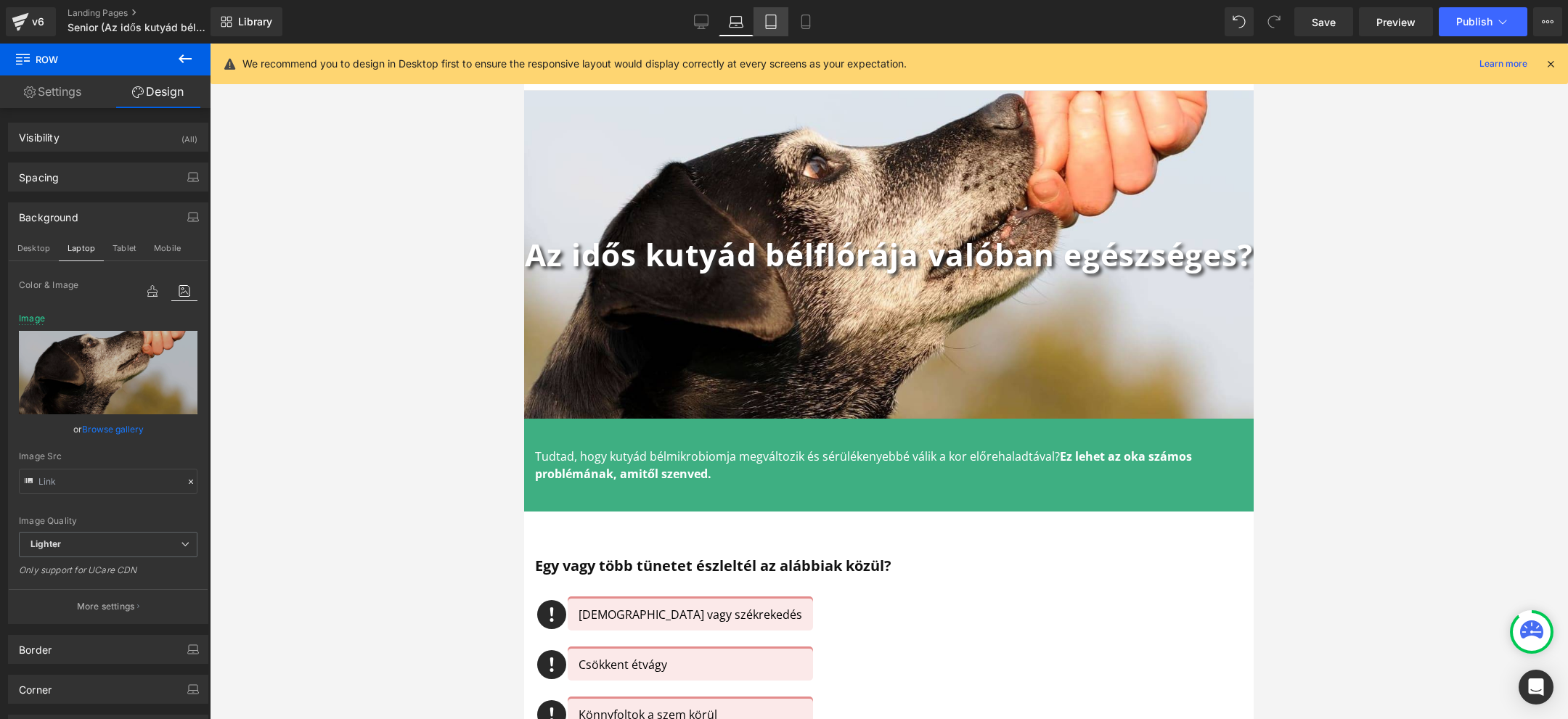
click at [770, 19] on icon at bounding box center [771, 21] width 14 height 14
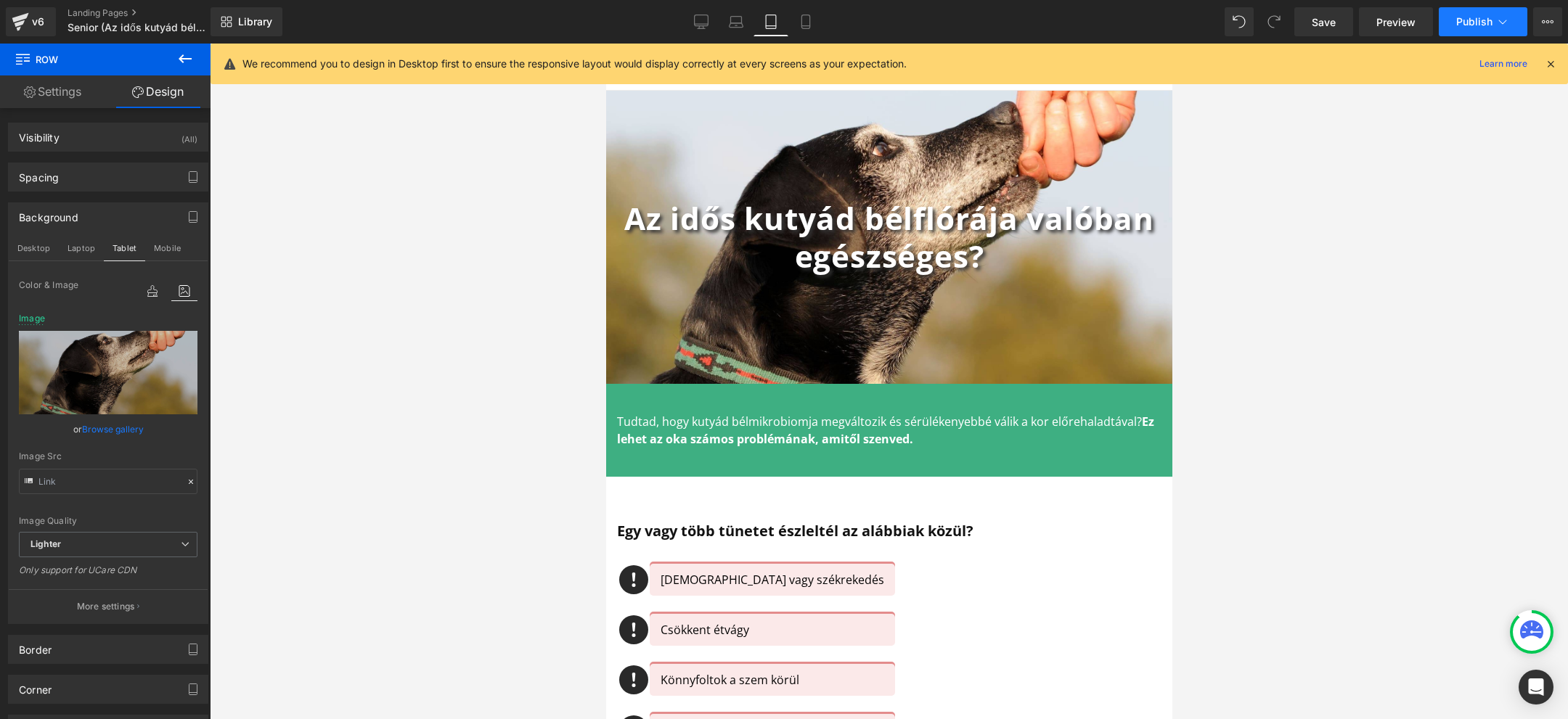
click at [1468, 20] on span "Publish" at bounding box center [1474, 21] width 36 height 12
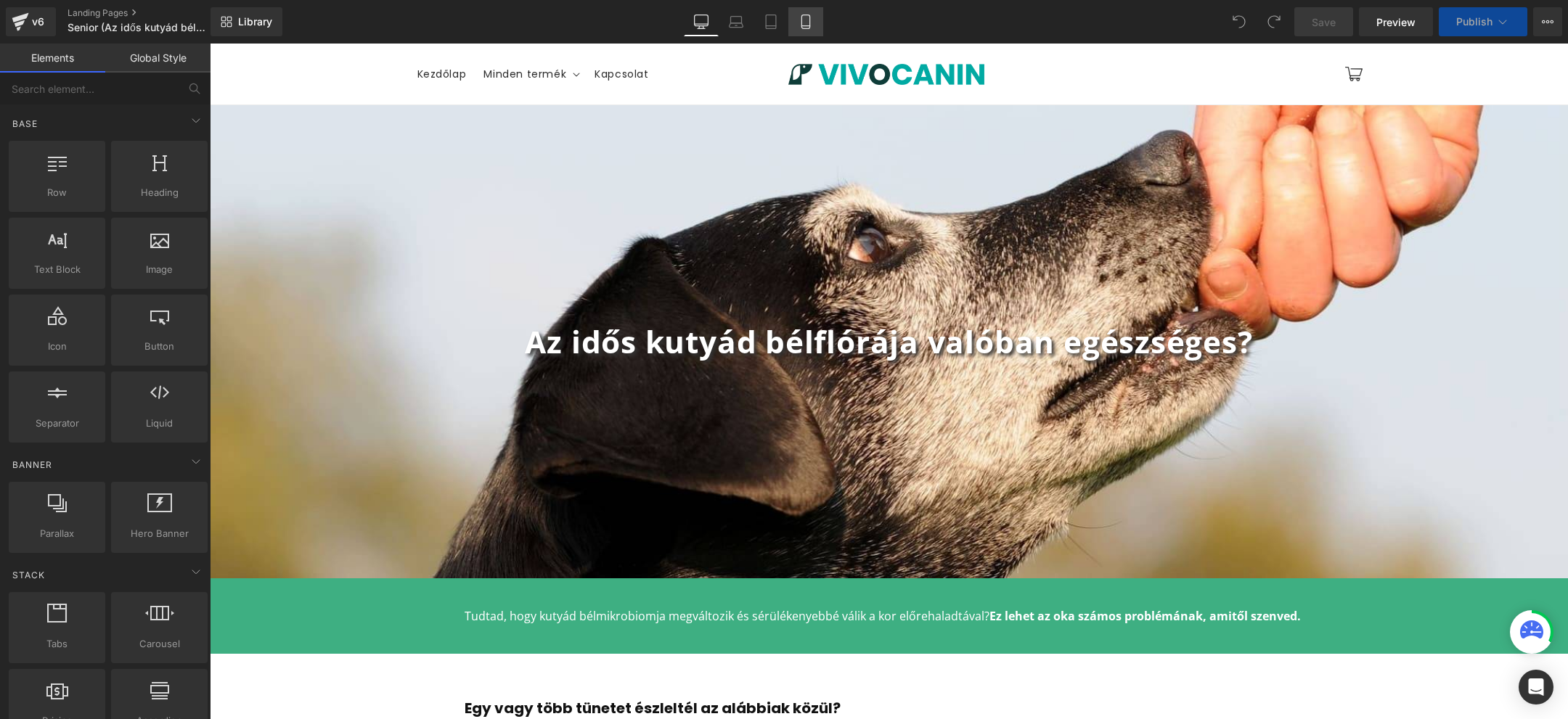
click at [804, 35] on link "Mobile" at bounding box center [805, 21] width 35 height 29
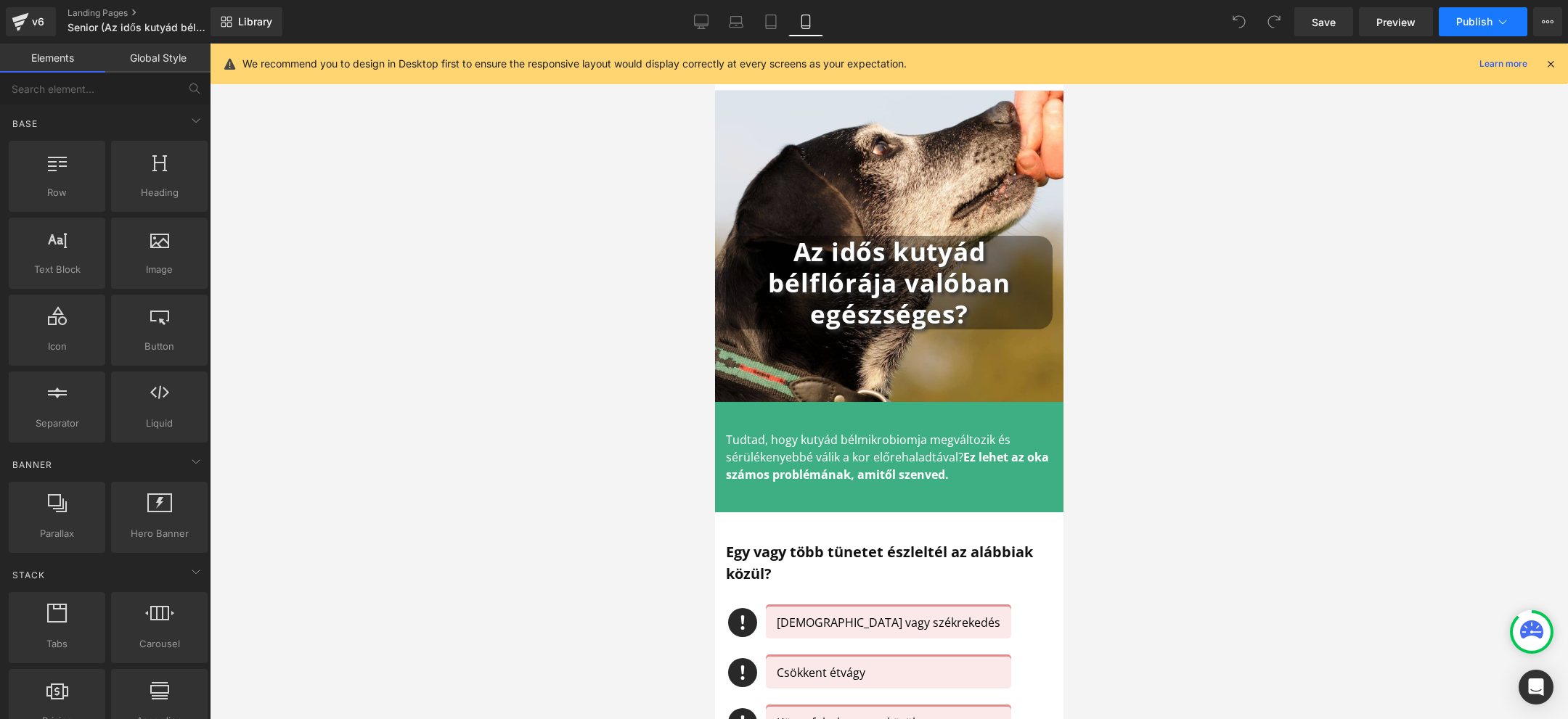
click at [1471, 27] on span "Publish" at bounding box center [1474, 21] width 36 height 12
